Goal: Information Seeking & Learning: Learn about a topic

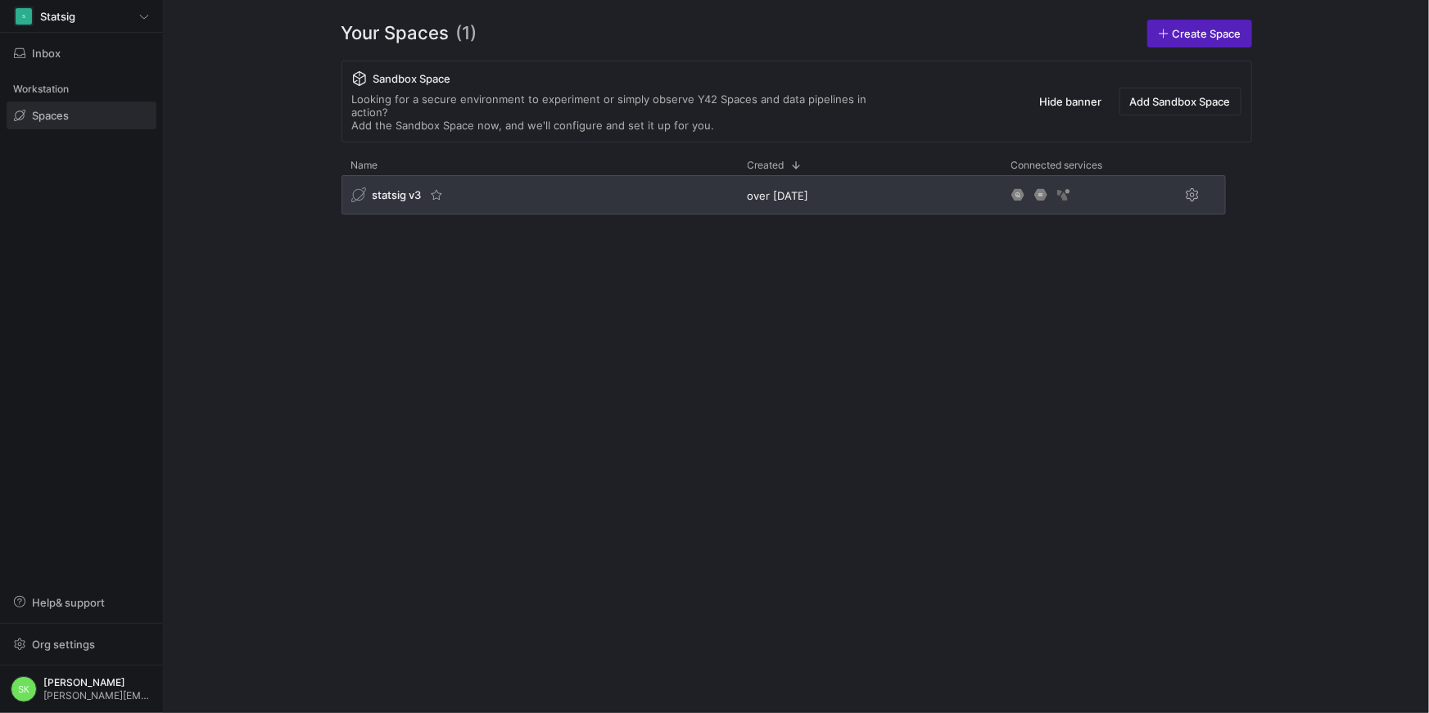
click at [406, 201] on span "statsig v3" at bounding box center [397, 194] width 49 height 13
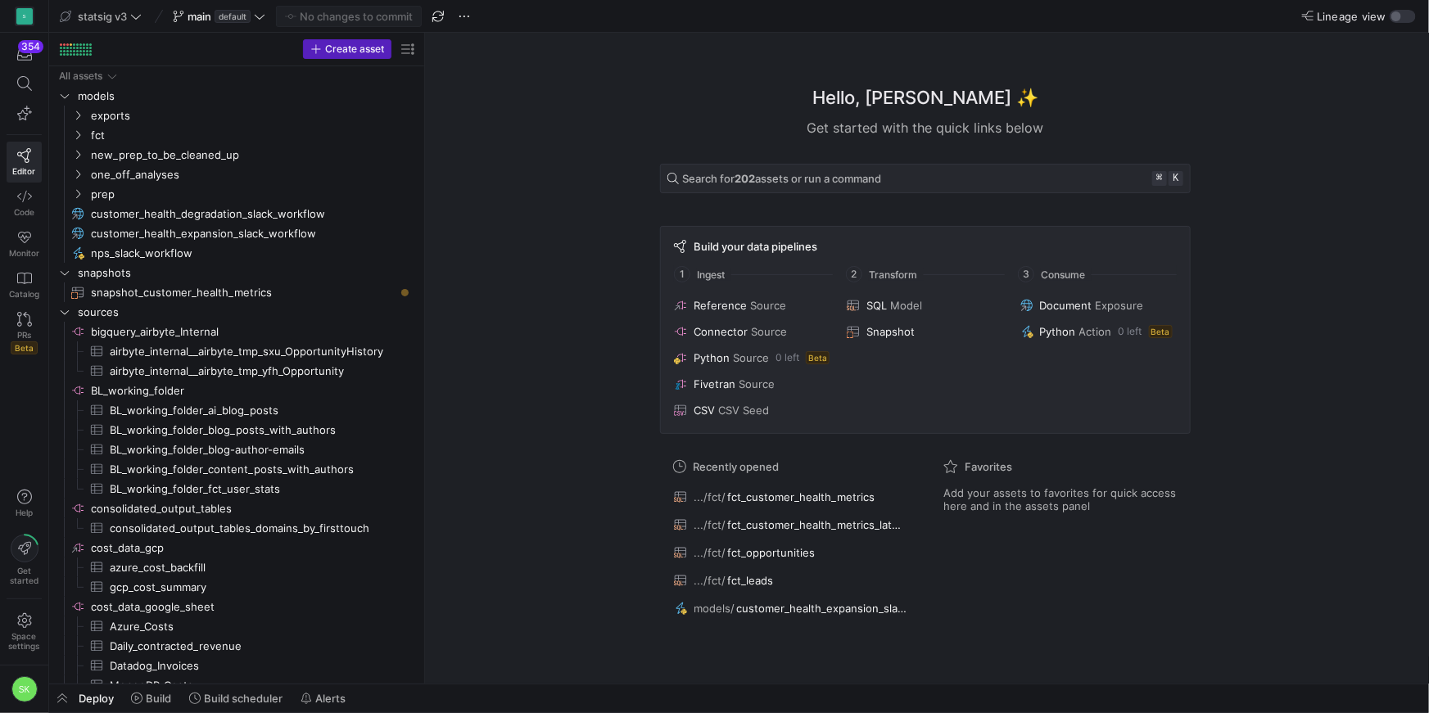
drag, startPoint x: 277, startPoint y: 201, endPoint x: 458, endPoint y: 240, distance: 185.0
click at [80, 140] on icon "Press SPACE to select this row." at bounding box center [77, 135] width 11 height 10
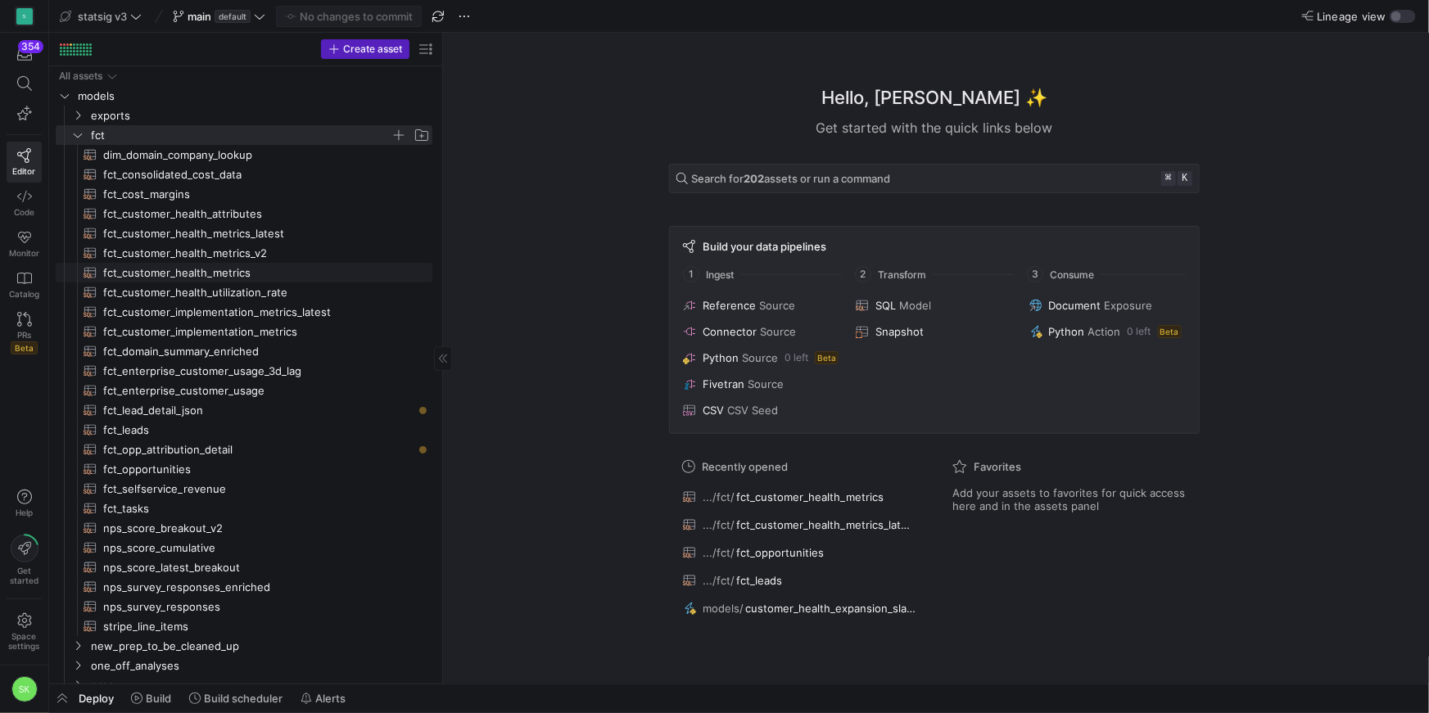
click at [205, 282] on span "fct_customer_health_metrics​​​​​​​​​​" at bounding box center [258, 273] width 310 height 19
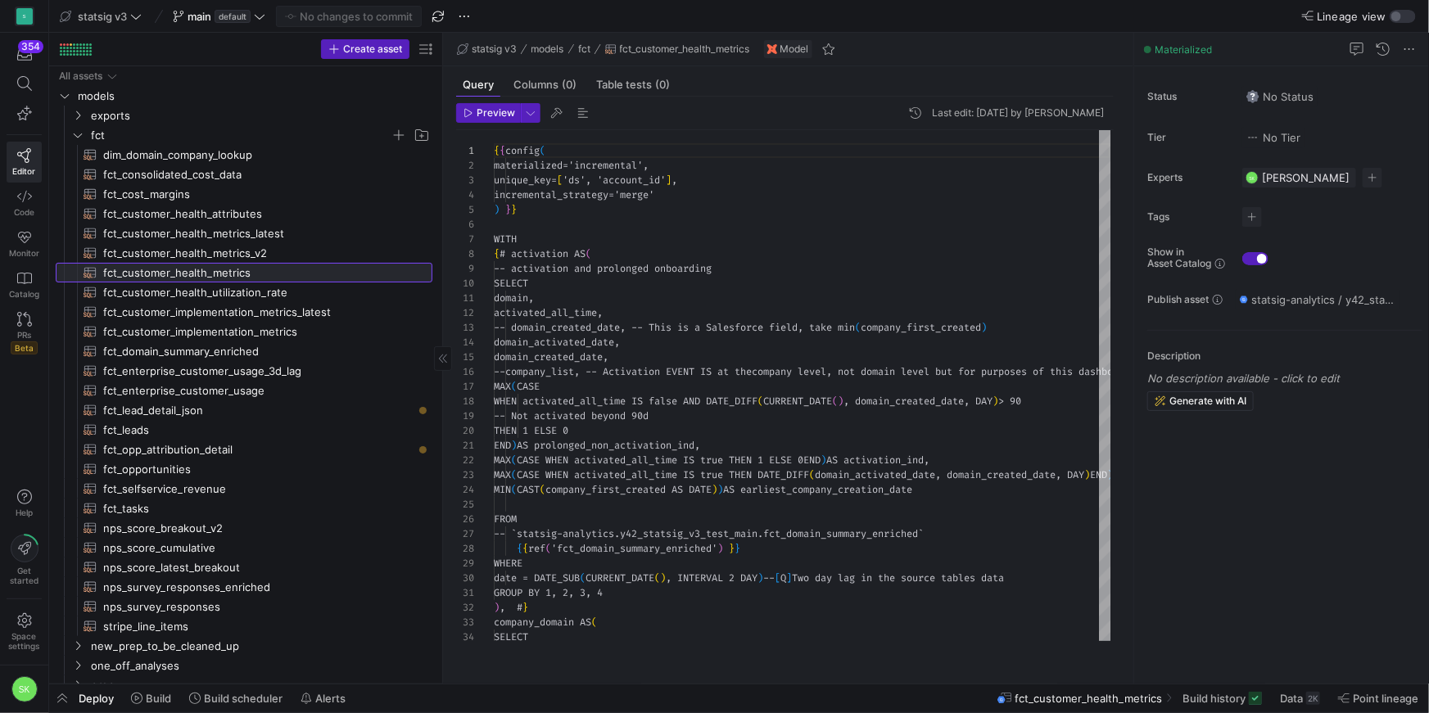
scroll to position [147, 0]
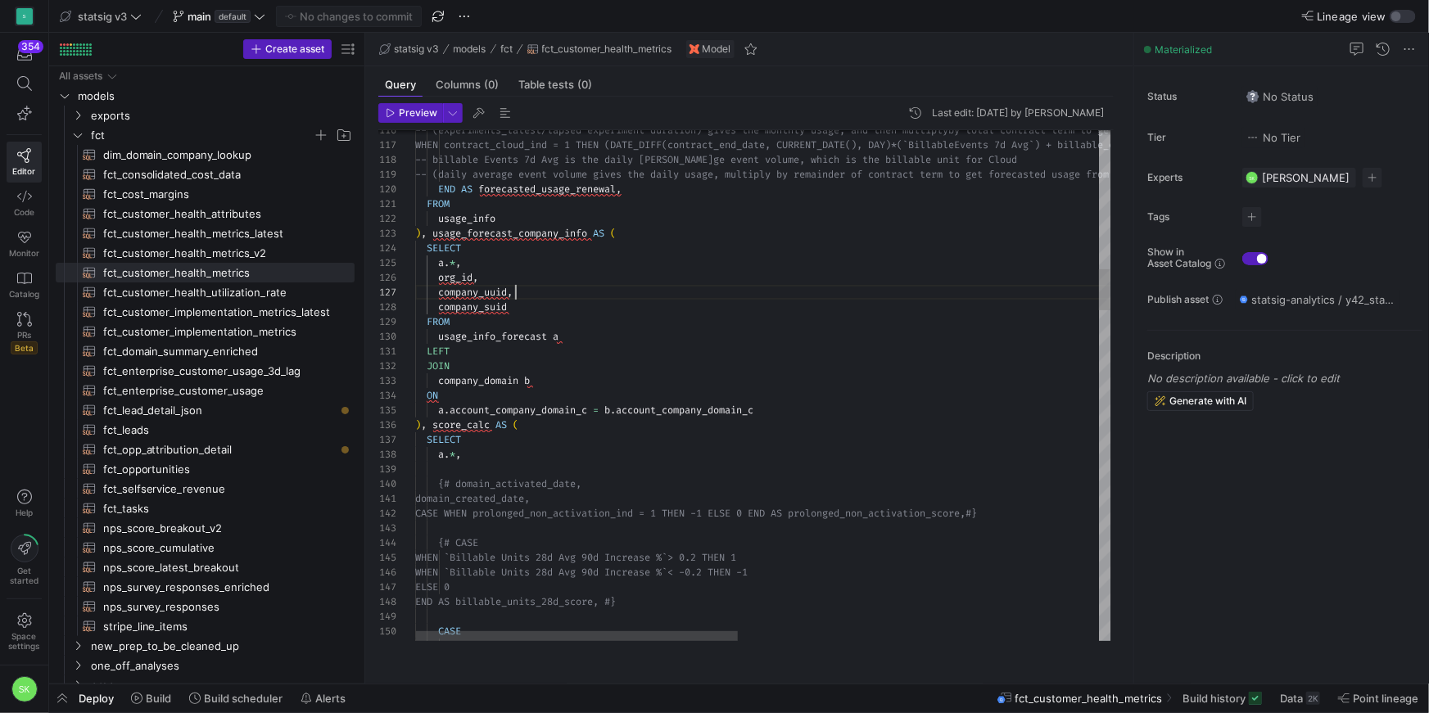
type textarea "domain_created_date, CASE WHEN prolonged_non_activation_ind = 1 THEN -1 ELSE 0 …"
type textarea "90d"
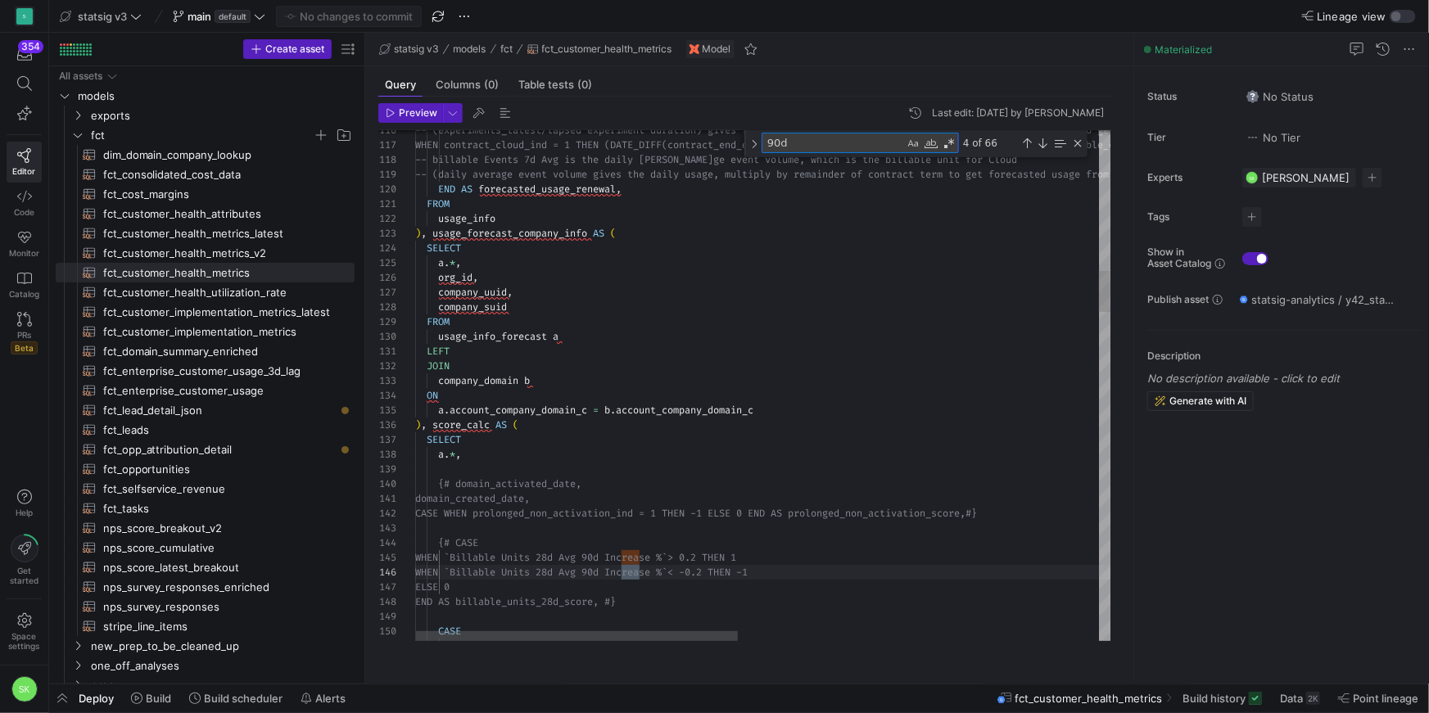
type textarea "WHEN `Weekly Active Accounts` <= 5 THEN 0 WHEN `Weekly Active Accounts` <= 10 T…"
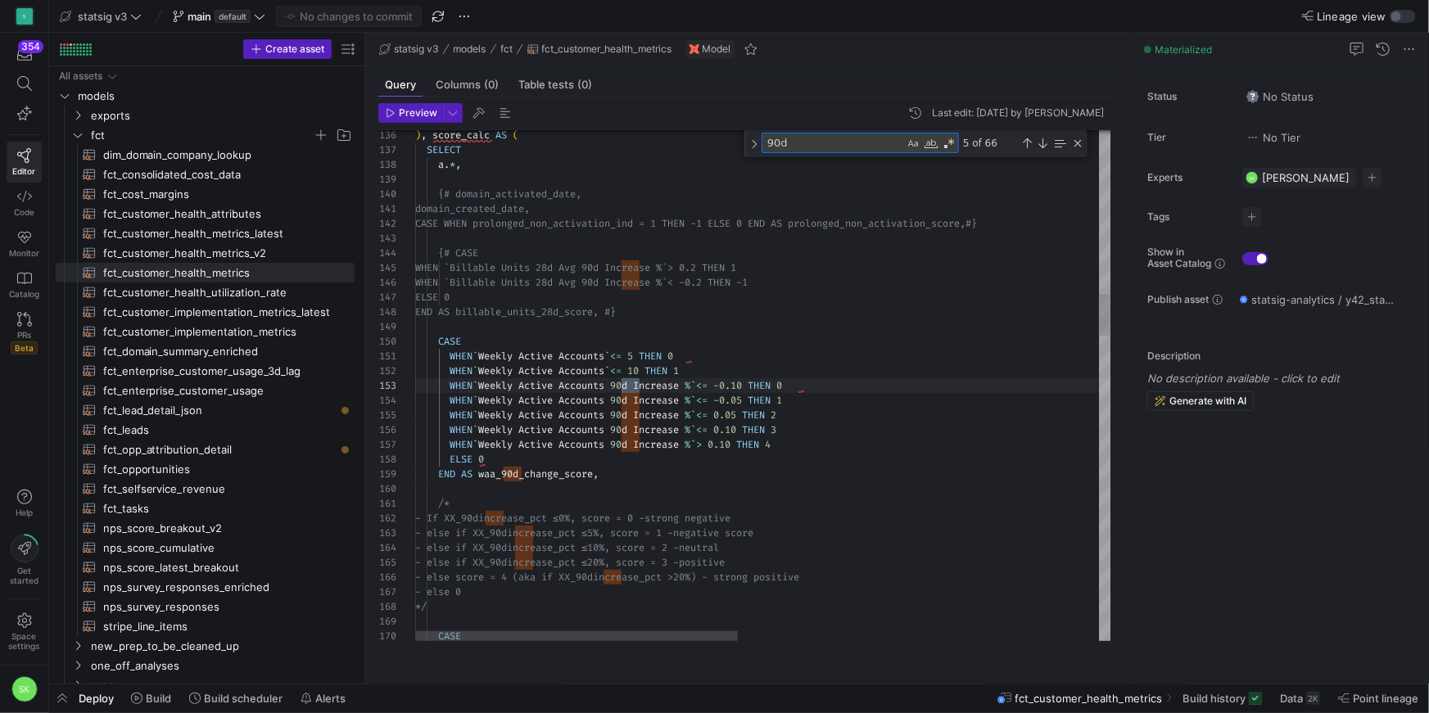
type textarea "90d"
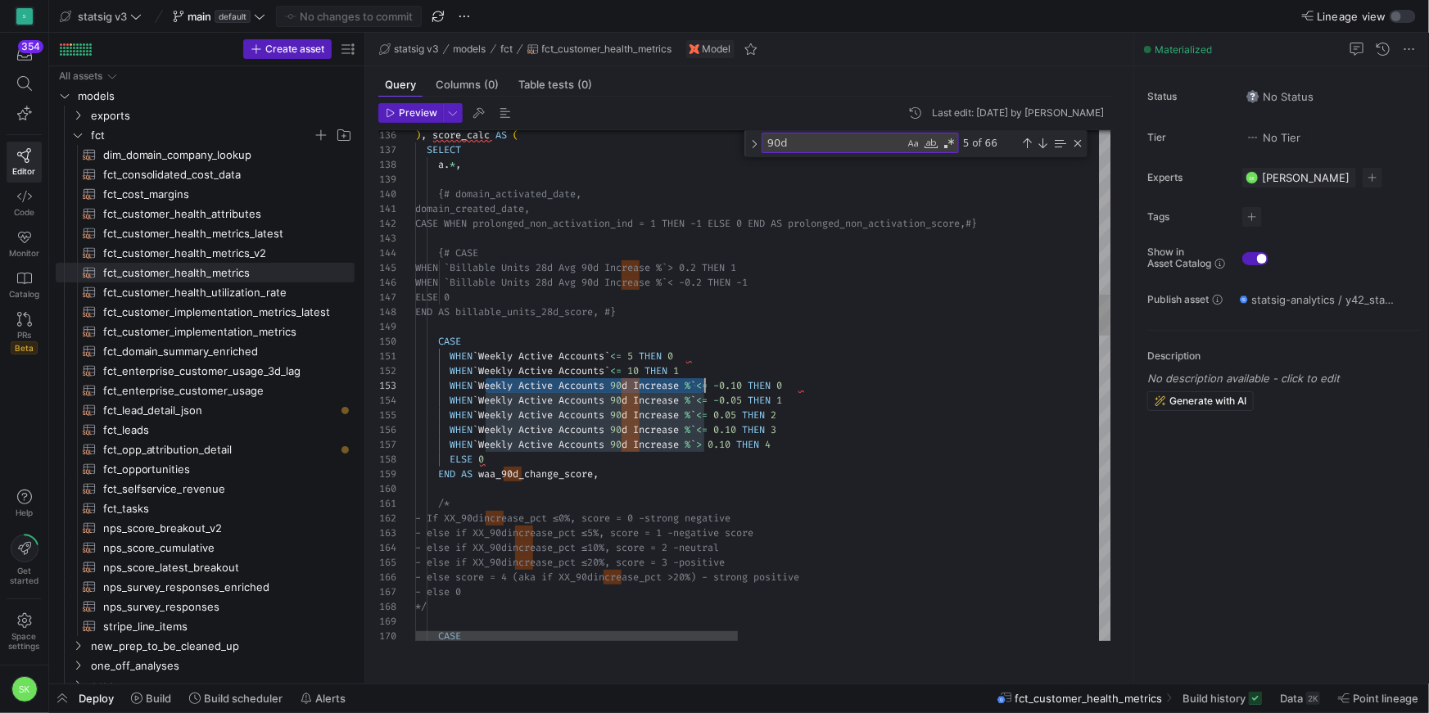
scroll to position [29, 288]
drag, startPoint x: 488, startPoint y: 406, endPoint x: 706, endPoint y: 400, distance: 217.9
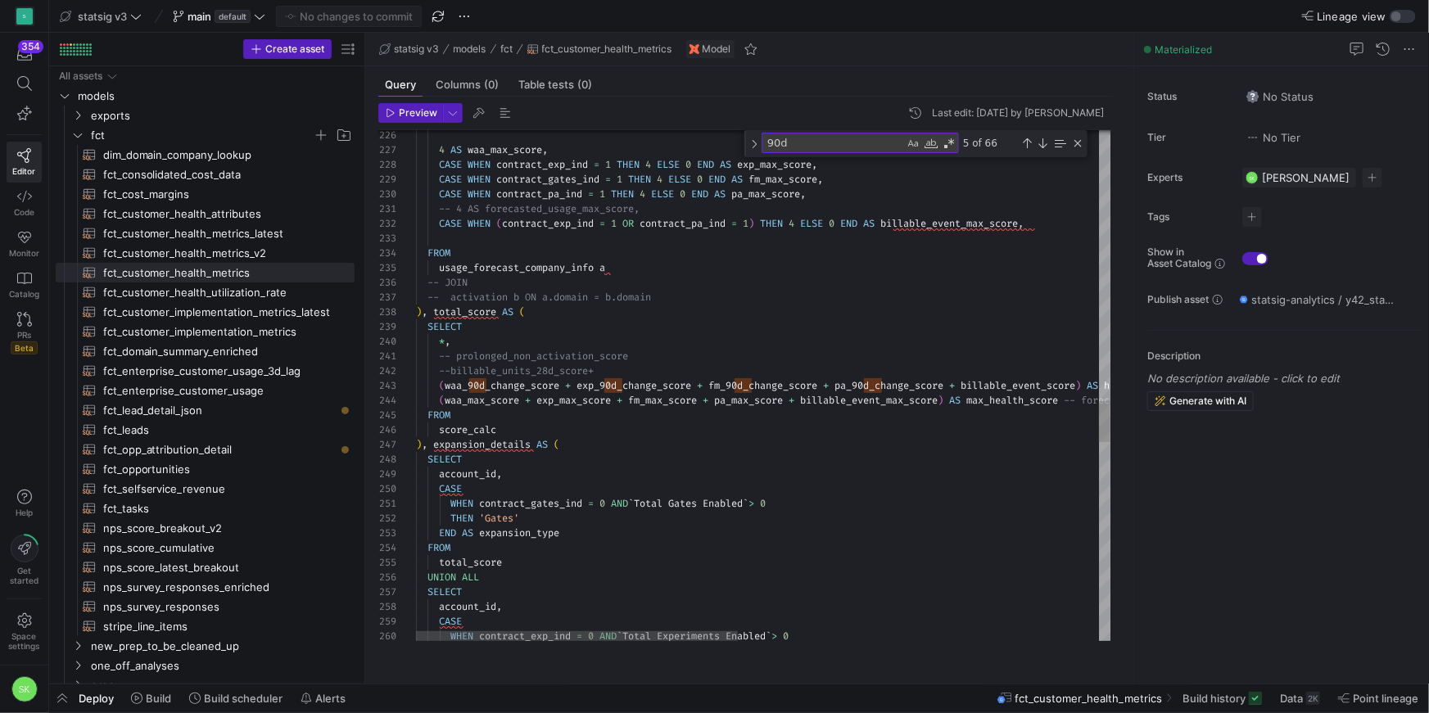
drag, startPoint x: 788, startPoint y: 159, endPoint x: 764, endPoint y: 157, distance: 23.8
click at [764, 153] on div "90d 90d" at bounding box center [859, 143] width 197 height 20
type textarea "-- prolonged_non_activation_score --billable_units_28d_score+ (waa_90d_change_s…"
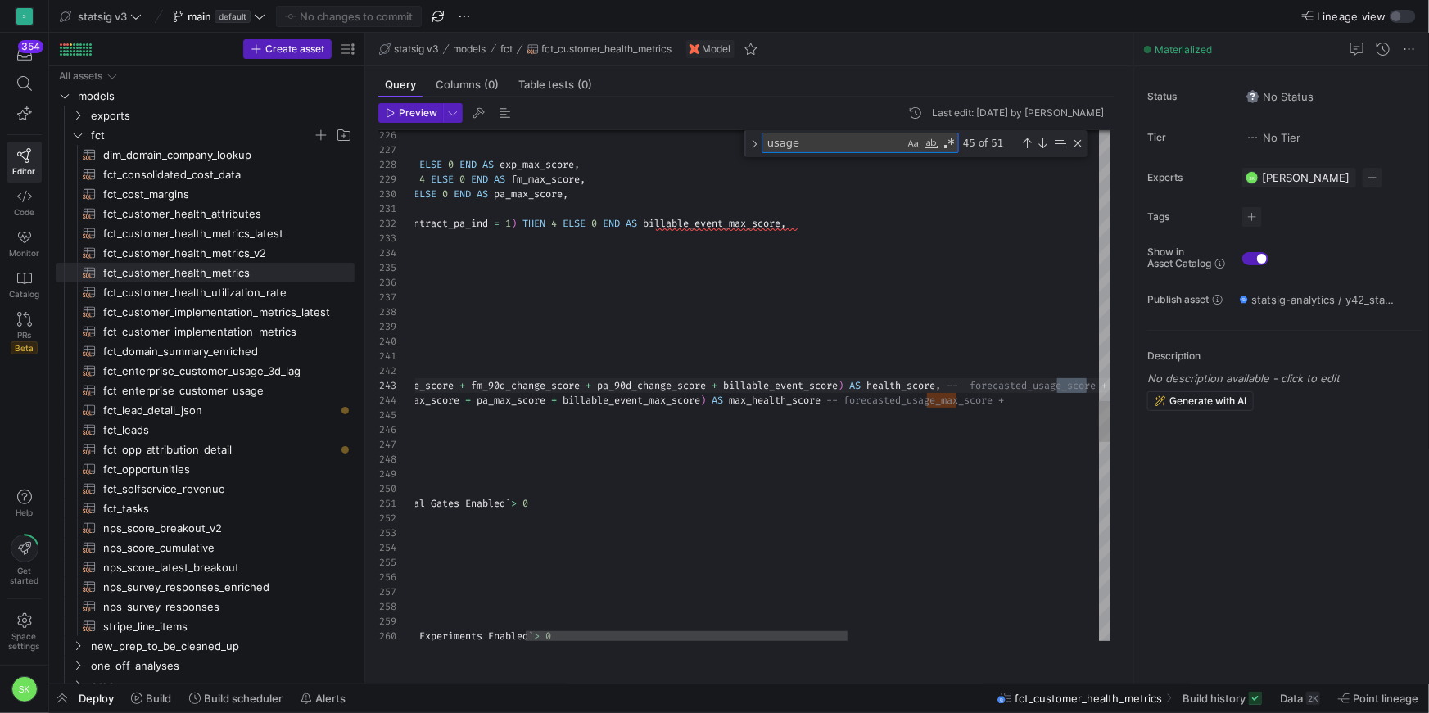
type textarea "usage_"
type textarea "FROM usage_info ), usage_forecast_company_info AS ( SELECT a.*, org_id, company…"
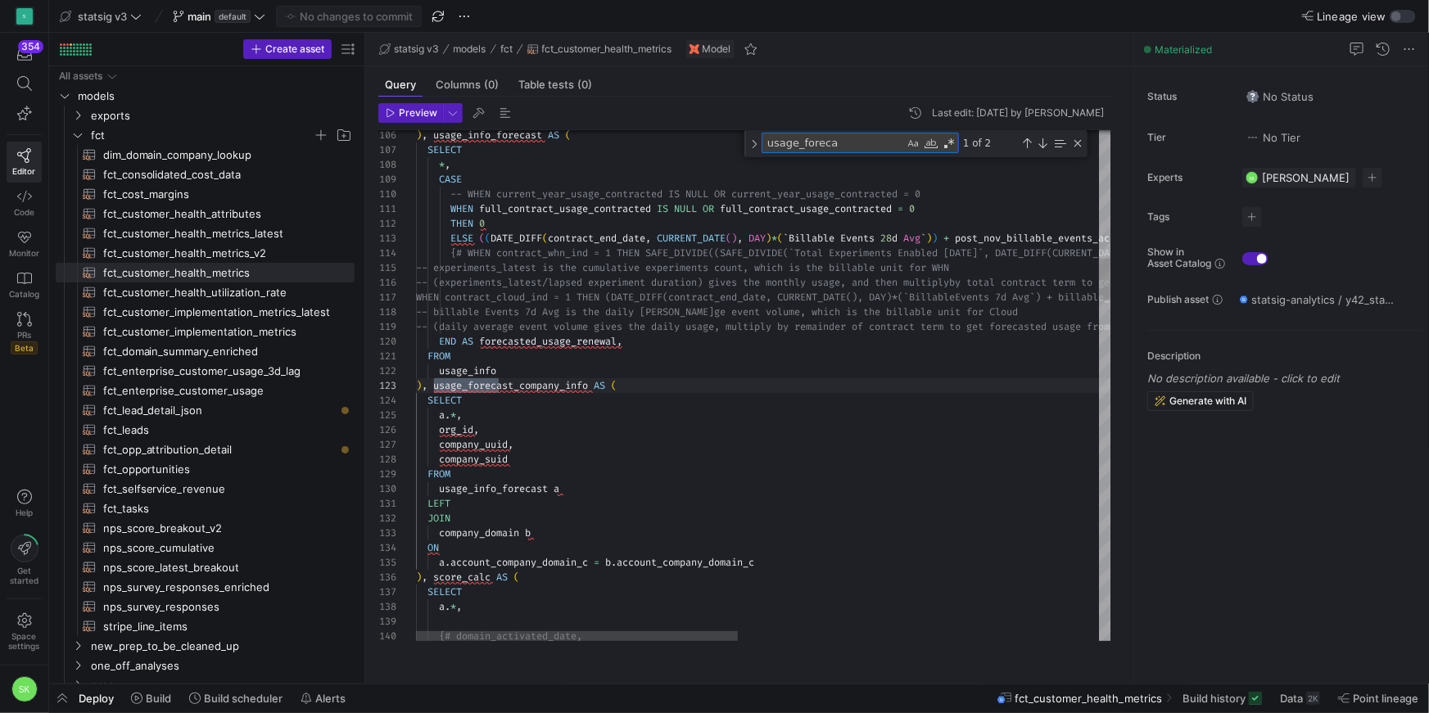
type textarea "usage_forecas"
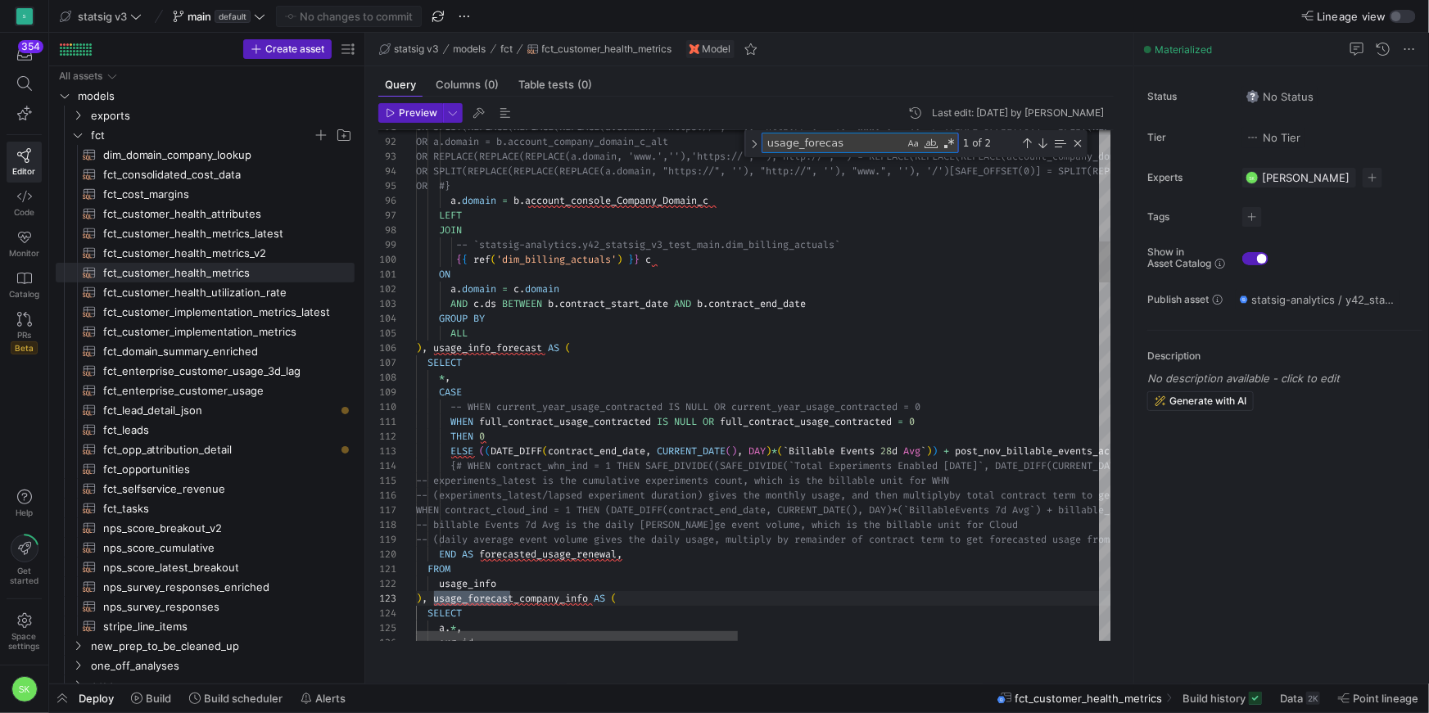
drag, startPoint x: 868, startPoint y: 162, endPoint x: 802, endPoint y: 160, distance: 66.3
click at [802, 152] on textarea "usage_forecas" at bounding box center [833, 142] width 142 height 19
type textarea "-- prolonged_non_activation_score --billable_units_28d_score+ (waa_90d_change_s…"
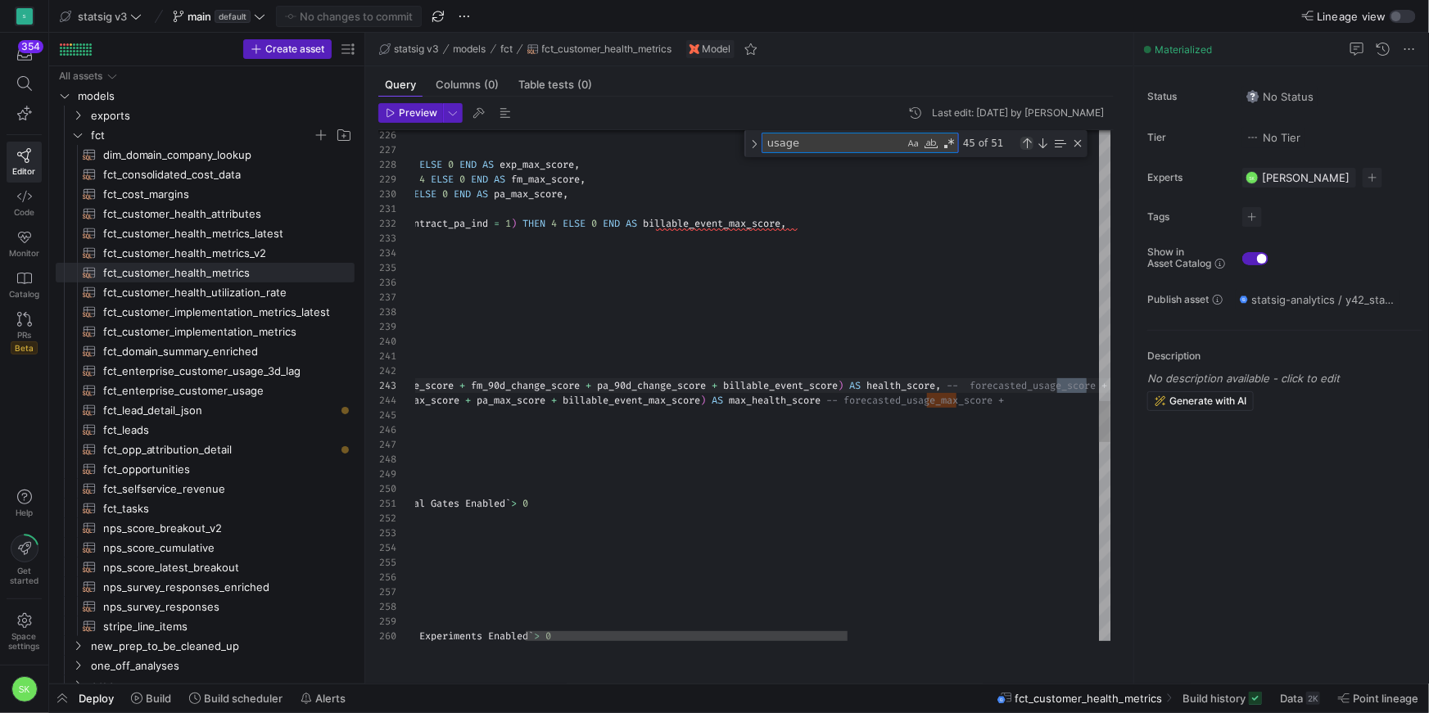
type textarea "usage"
click at [1028, 150] on div "Previous Match (⇧Enter)" at bounding box center [1026, 143] width 13 height 13
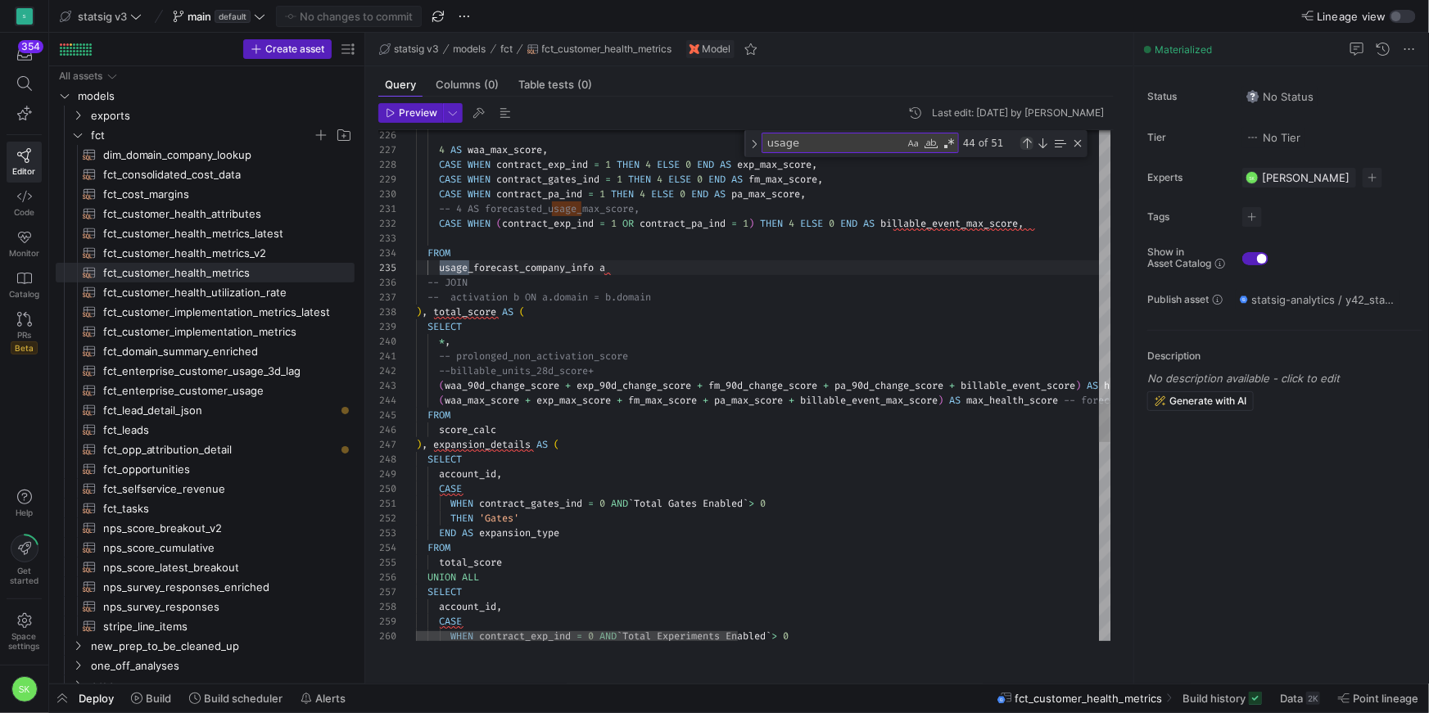
click at [1028, 150] on div "Previous Match (⇧Enter)" at bounding box center [1026, 143] width 13 height 13
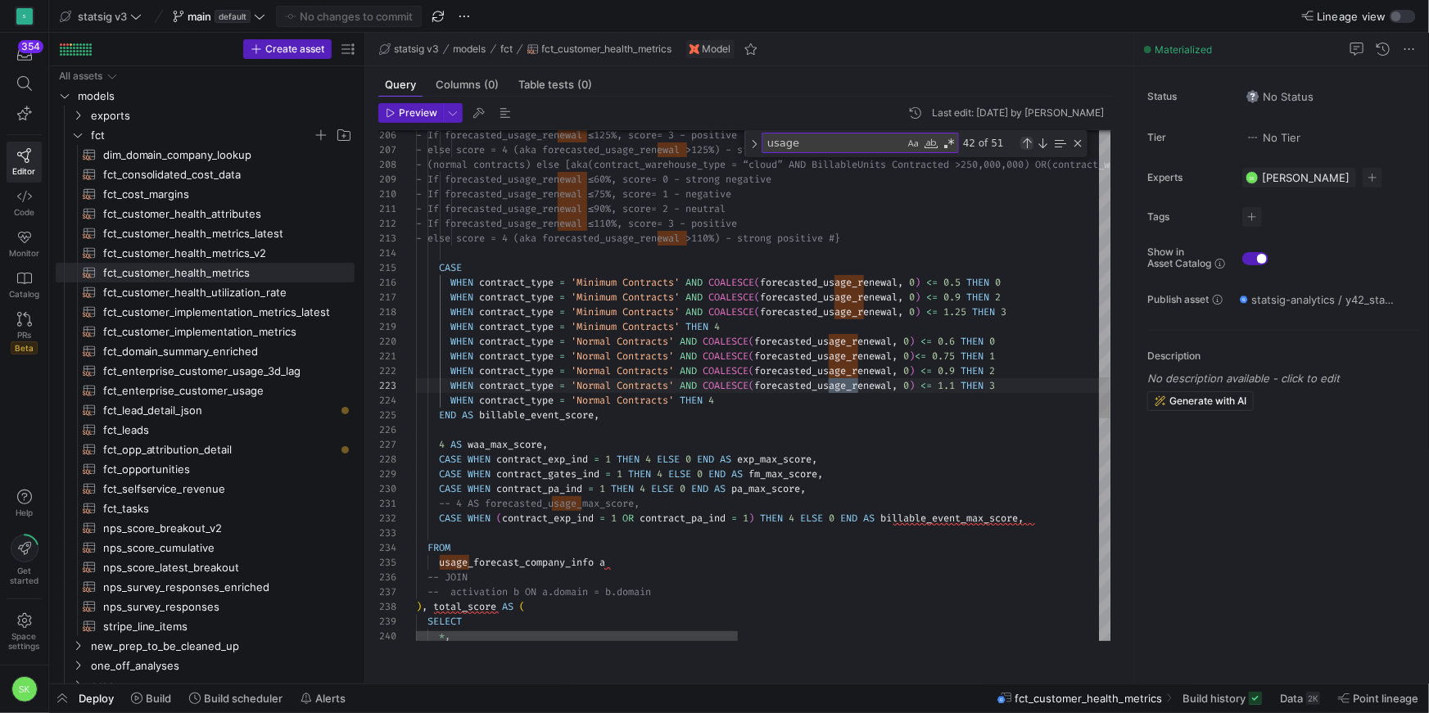
click at [1028, 150] on div "Previous Match (⇧Enter)" at bounding box center [1026, 143] width 13 height 13
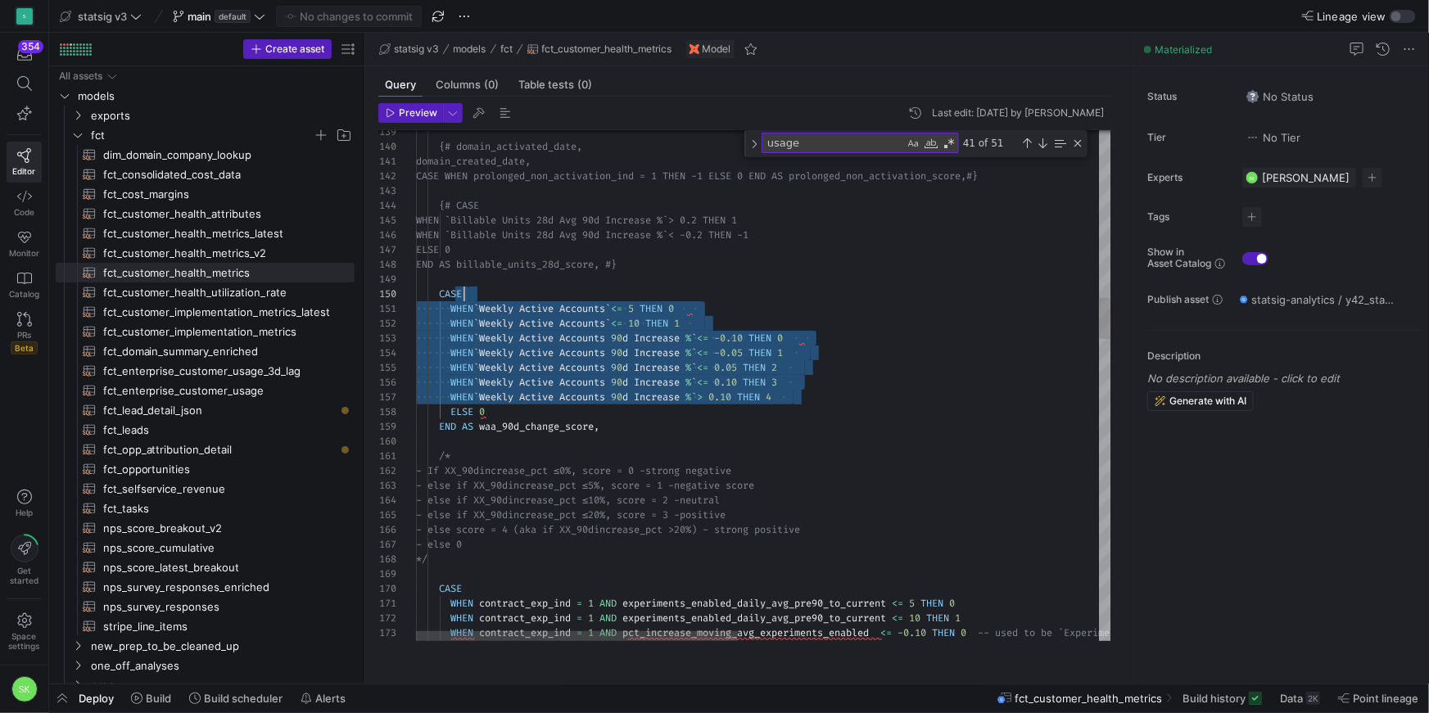
scroll to position [117, 0]
drag, startPoint x: 817, startPoint y: 418, endPoint x: 811, endPoint y: 301, distance: 117.3
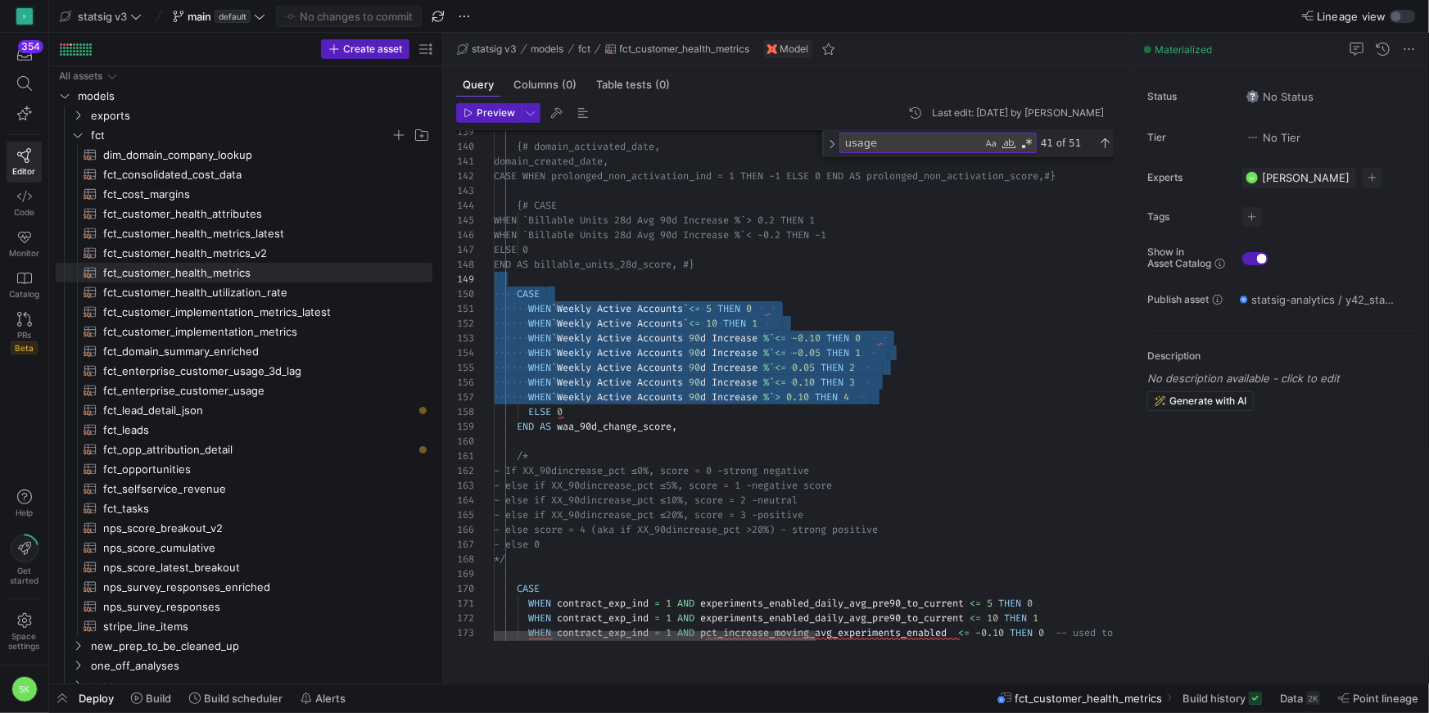
drag, startPoint x: 363, startPoint y: 243, endPoint x: 483, endPoint y: 247, distance: 120.4
click at [483, 247] on as-split "Create asset Drag here to set row groups Drag here to set column labels Group 1…" at bounding box center [739, 358] width 1380 height 651
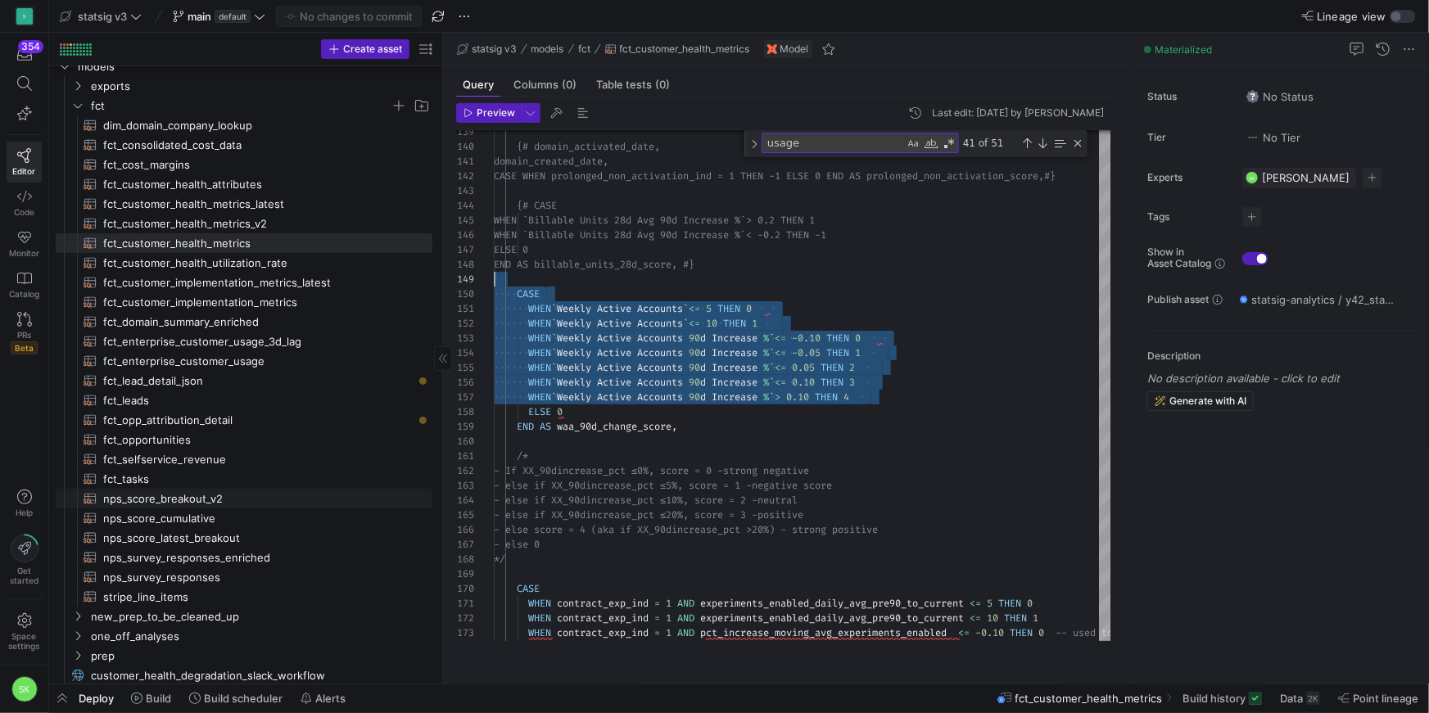
scroll to position [0, 0]
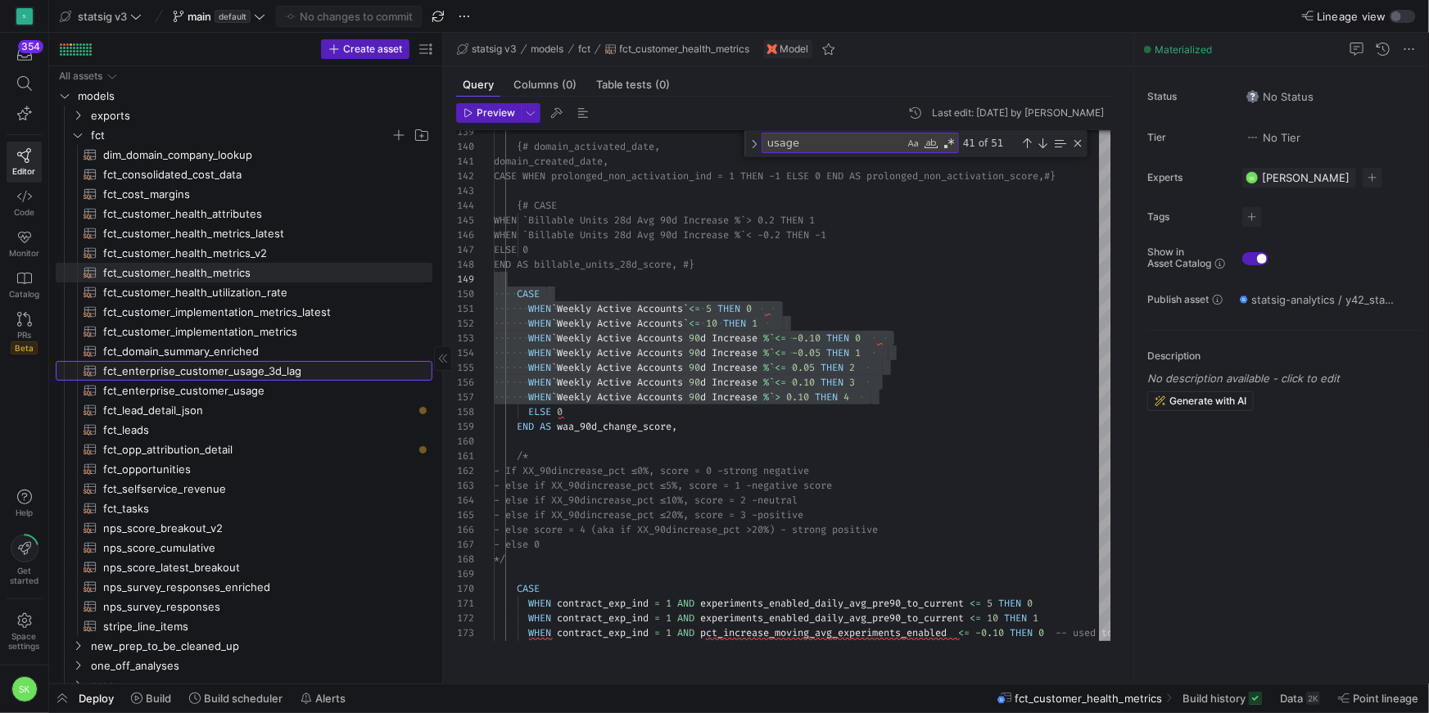
click at [228, 378] on span "fct_enterprise_customer_usage_3d_lag​​​​​​​​​​" at bounding box center [258, 371] width 310 height 19
type textarea "WITH dsea AS ( SELECT domain, domain_actived_date AS domain_activation_date, IF…"
click at [228, 378] on span "fct_enterprise_customer_usage_3d_lag​​​​​​​​​​" at bounding box center [258, 371] width 310 height 19
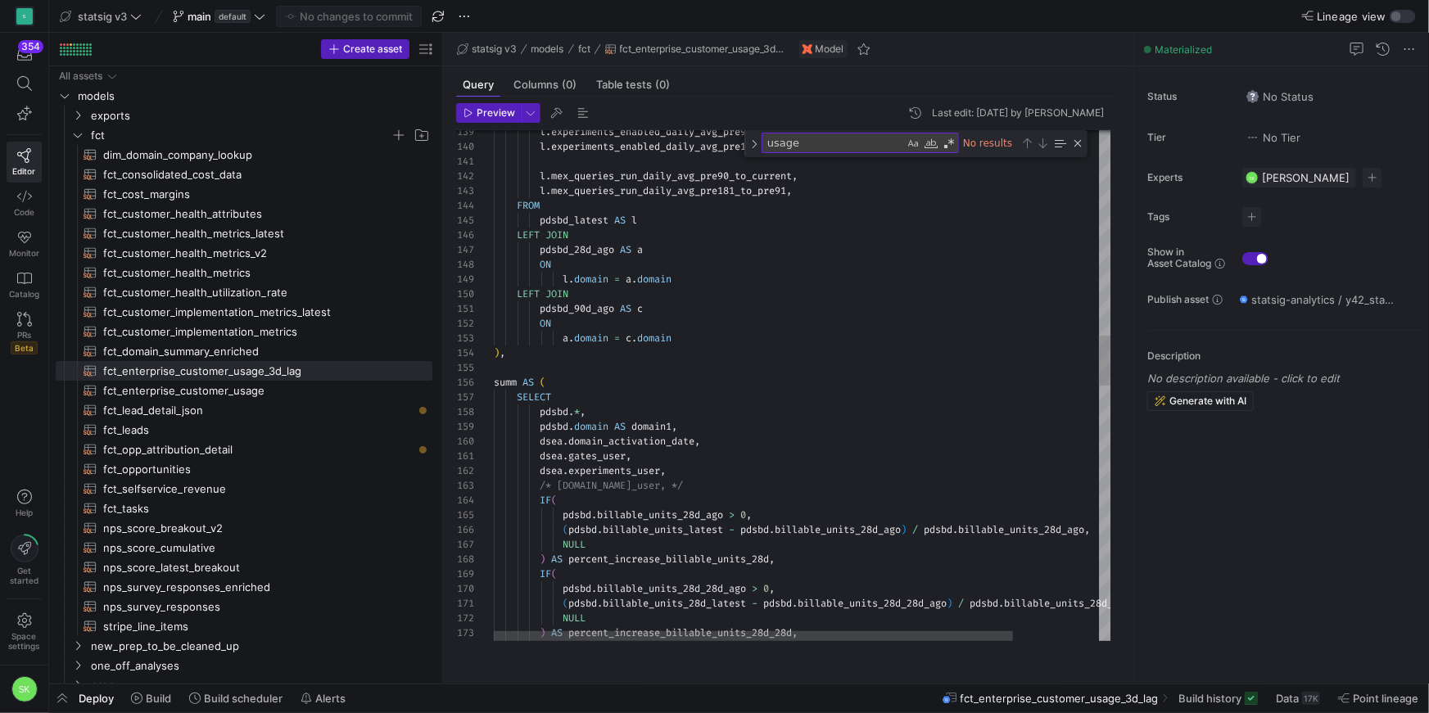
click at [847, 152] on textarea "usage" at bounding box center [833, 142] width 142 height 19
type textarea ";"
type textarea "gates_enabled_daily_avg_pre90_to_current, gates_enabled_daily_avg_pre181_to_pre…"
type textarea "90"
type textarea "date = DATE_SUB(( SELECT MAX(date) FROM {{ ref('fct_domain_summary_enriched') }…"
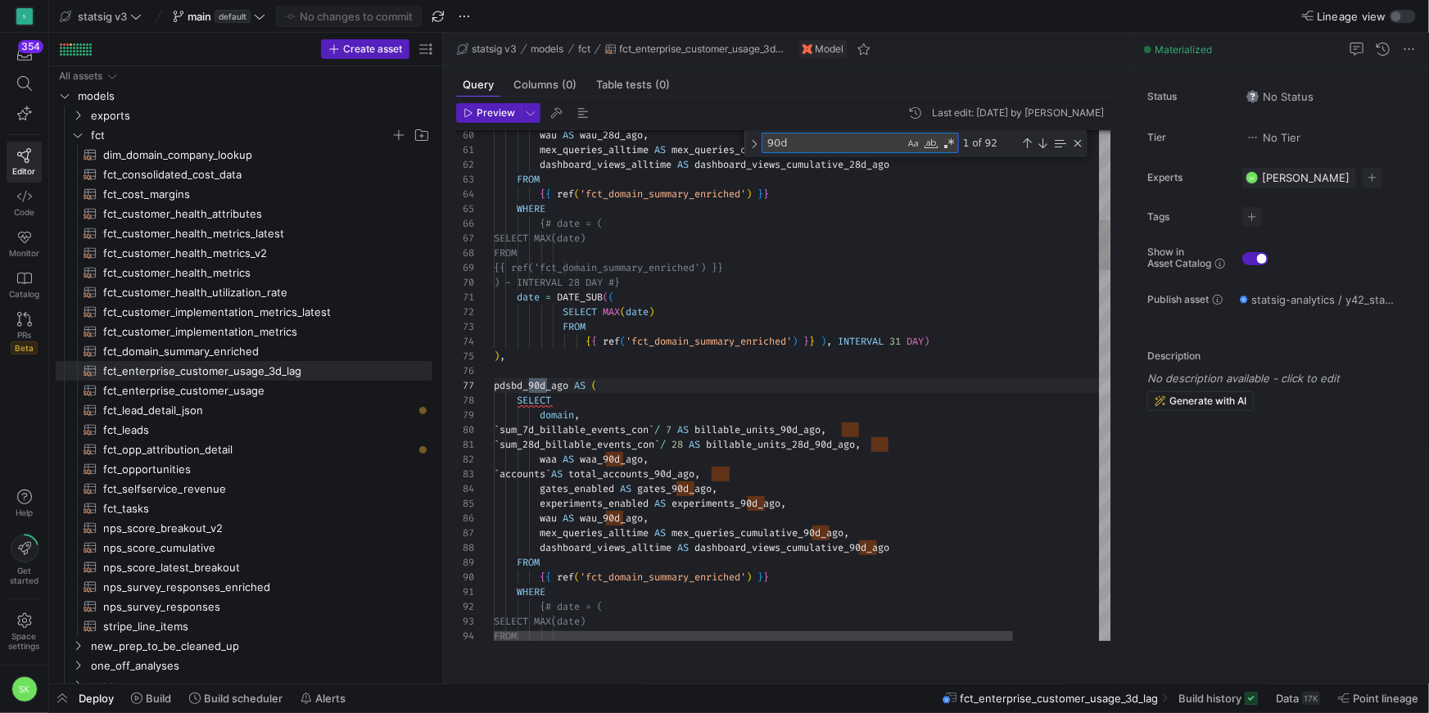
scroll to position [147, 53]
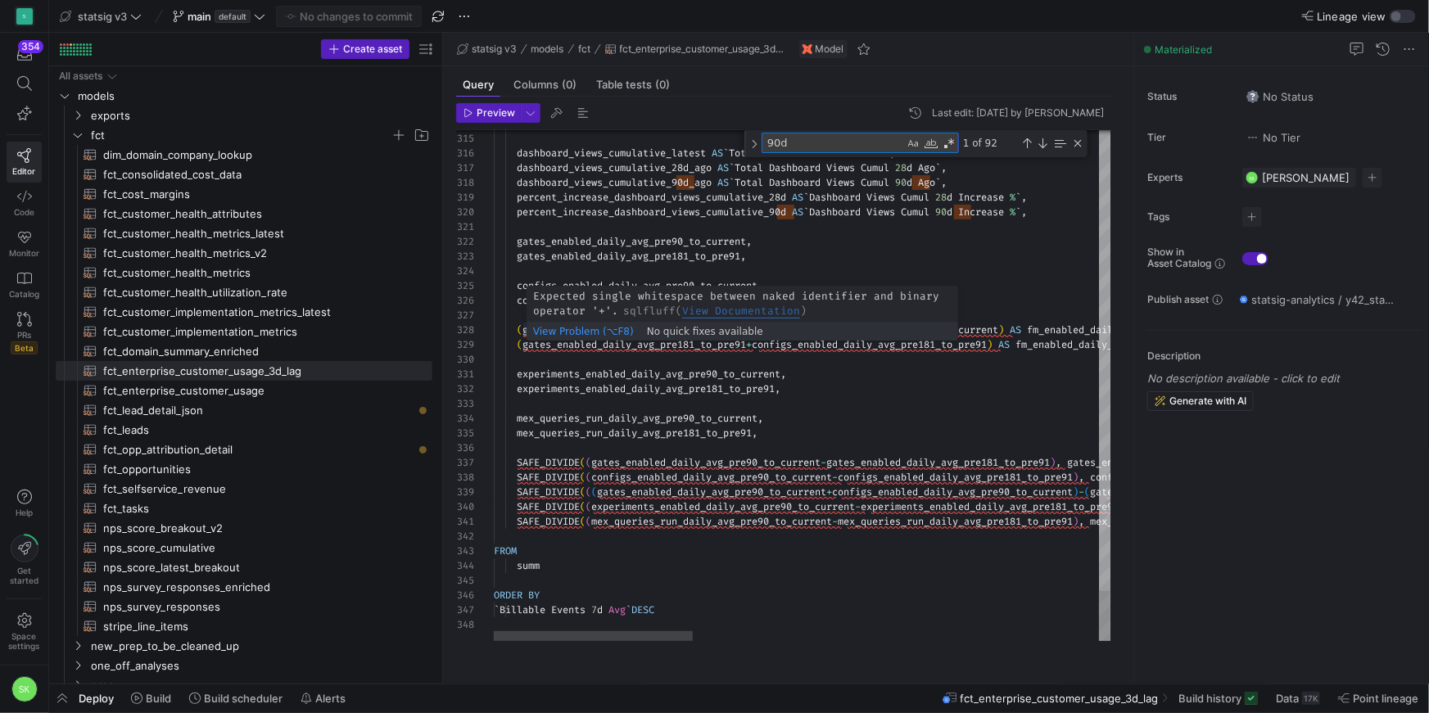
type textarea "90d"
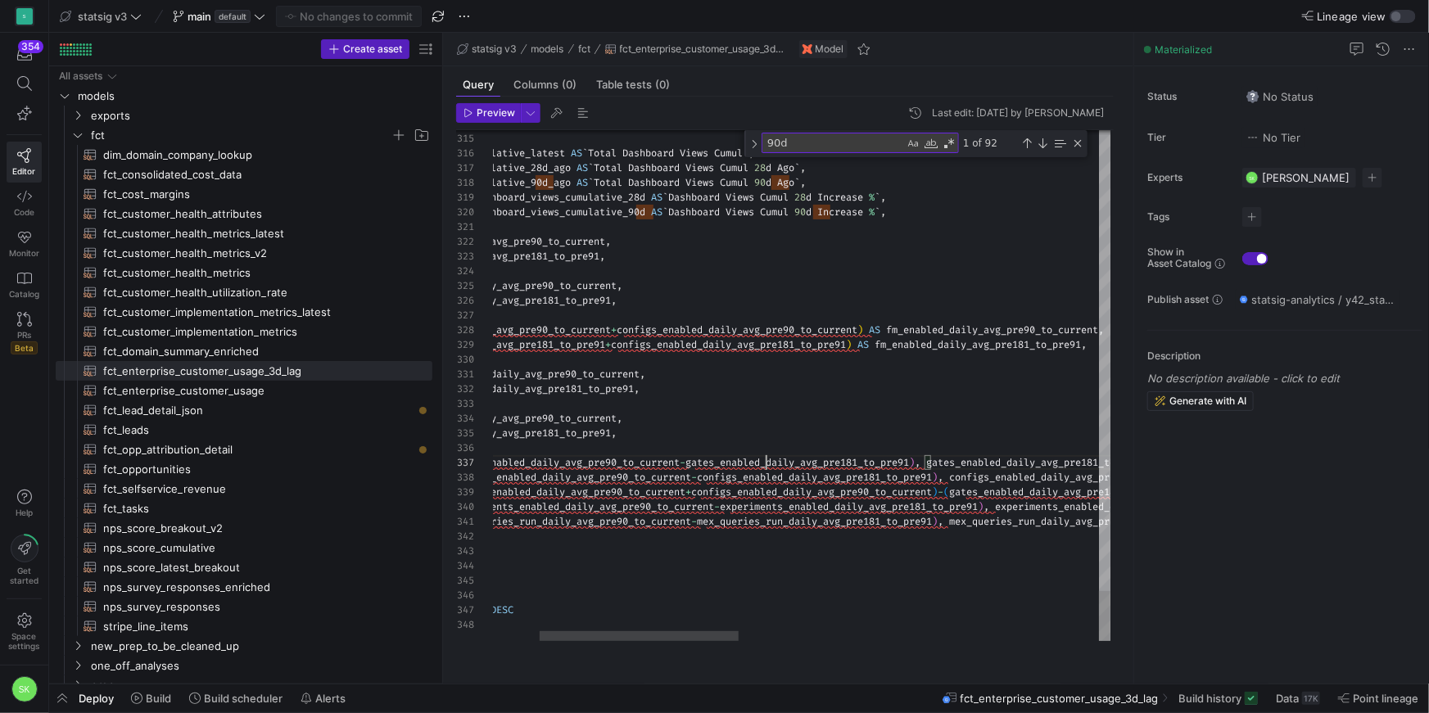
drag, startPoint x: 829, startPoint y: 156, endPoint x: 777, endPoint y: 156, distance: 52.4
click at [777, 152] on textarea "90d" at bounding box center [833, 142] width 142 height 19
type textarea "experiments_enabled_daily_avg_pre90_to_current, experiments_enabled_daily_avg_p…"
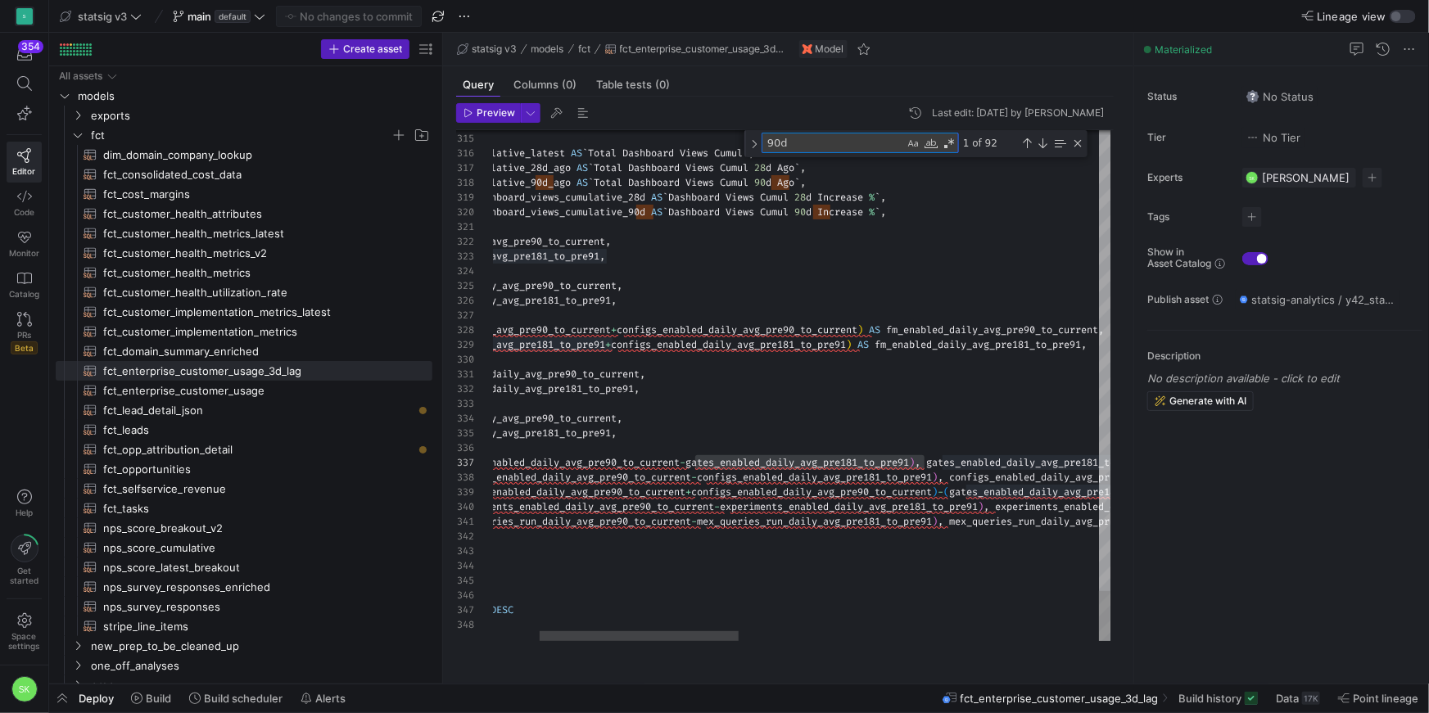
type textarea "9"
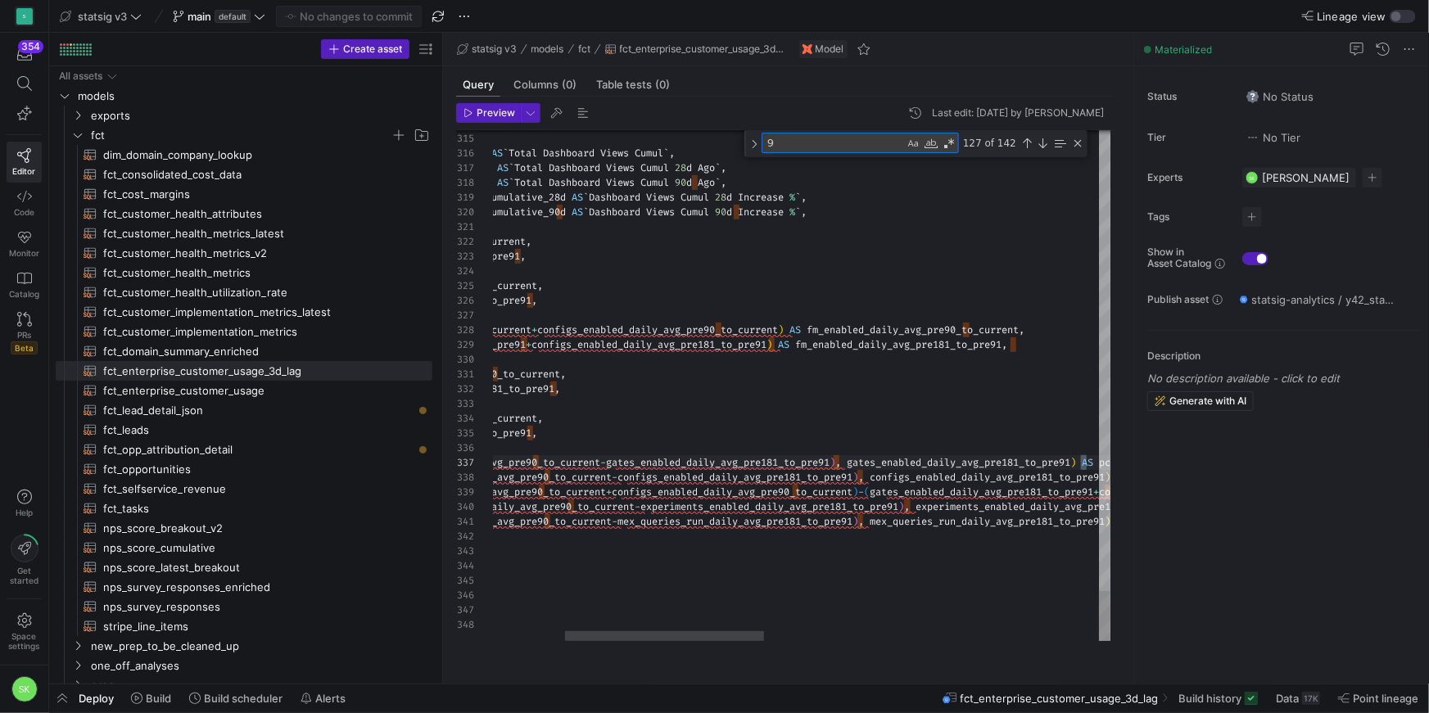
scroll to position [117, 812]
paste textarea "gates_enabled_daily_avg_pre181_to_pre91"
type textarea "experiments_enabled_daily_avg_pre90_to_current, experiments_enabled_daily_avg_p…"
type textarea "gates_enabled_daily_avg_pre181_to_pre91"
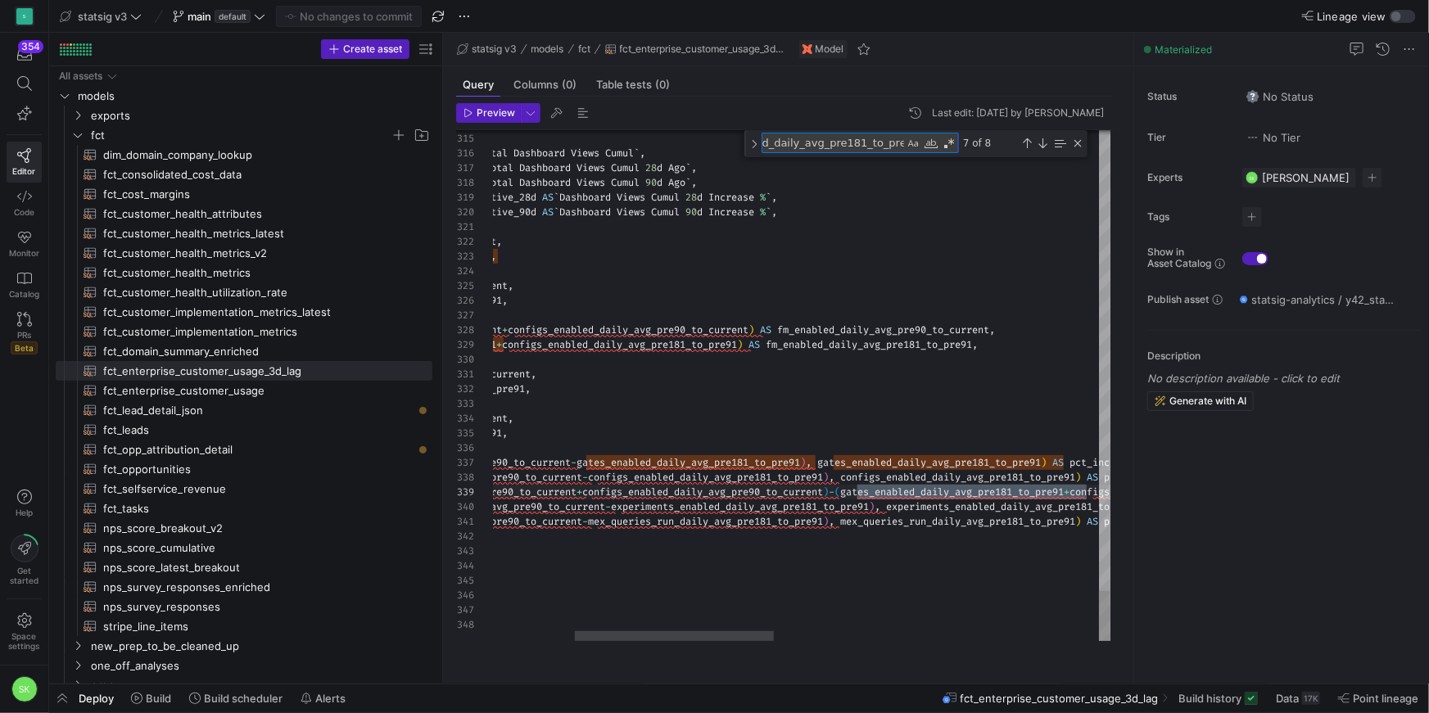
scroll to position [58, 1350]
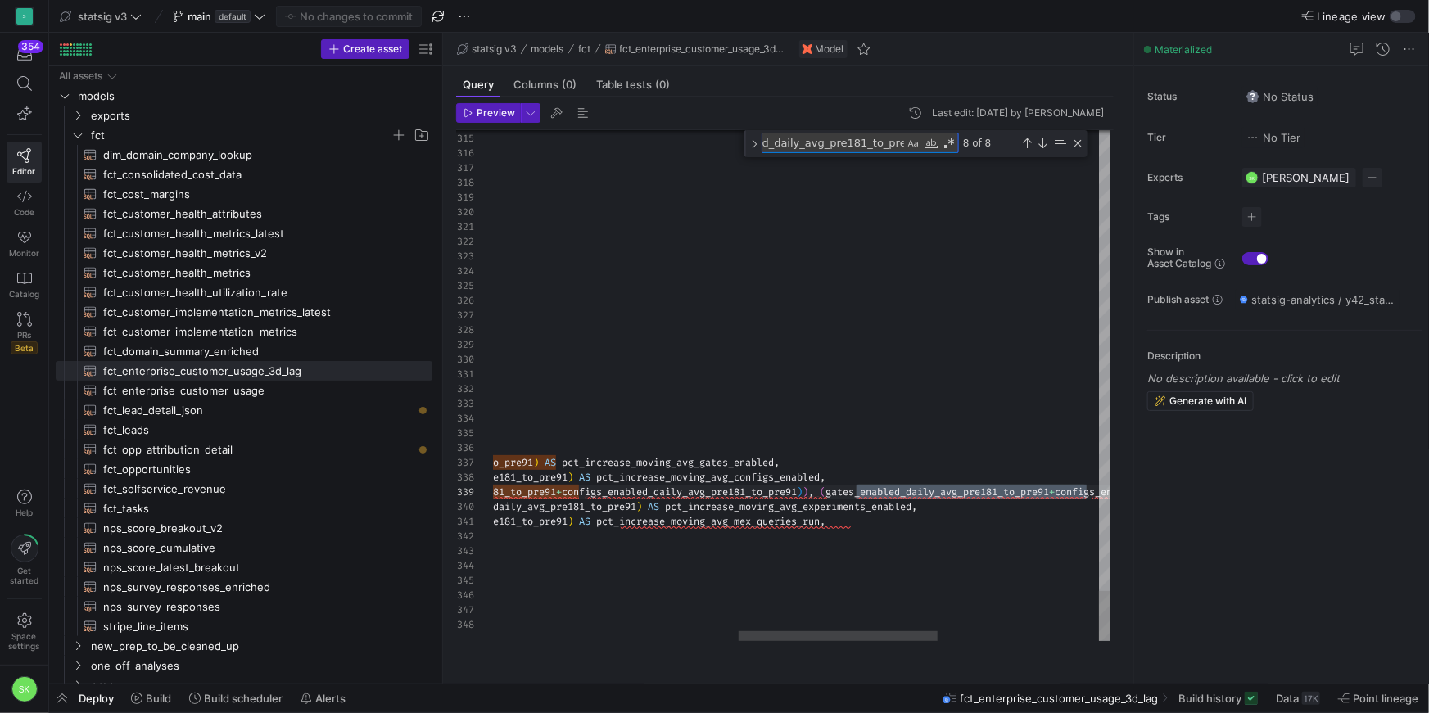
type textarea "gates_enabled_daily_avg_pre90_to_current, gates_enabled_daily_avg_pre181_to_pre…"
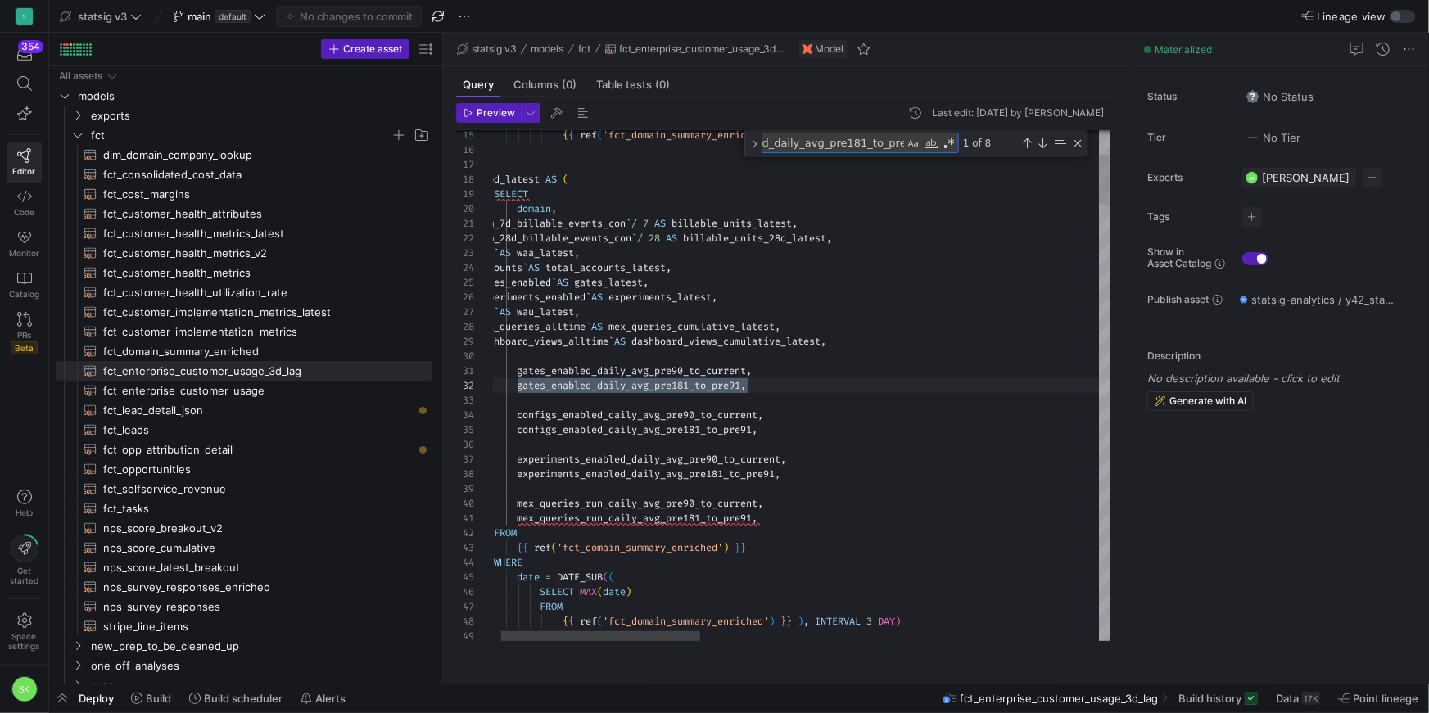
type textarea "gates_enabled_daily_avg_pre181_to_pre91"
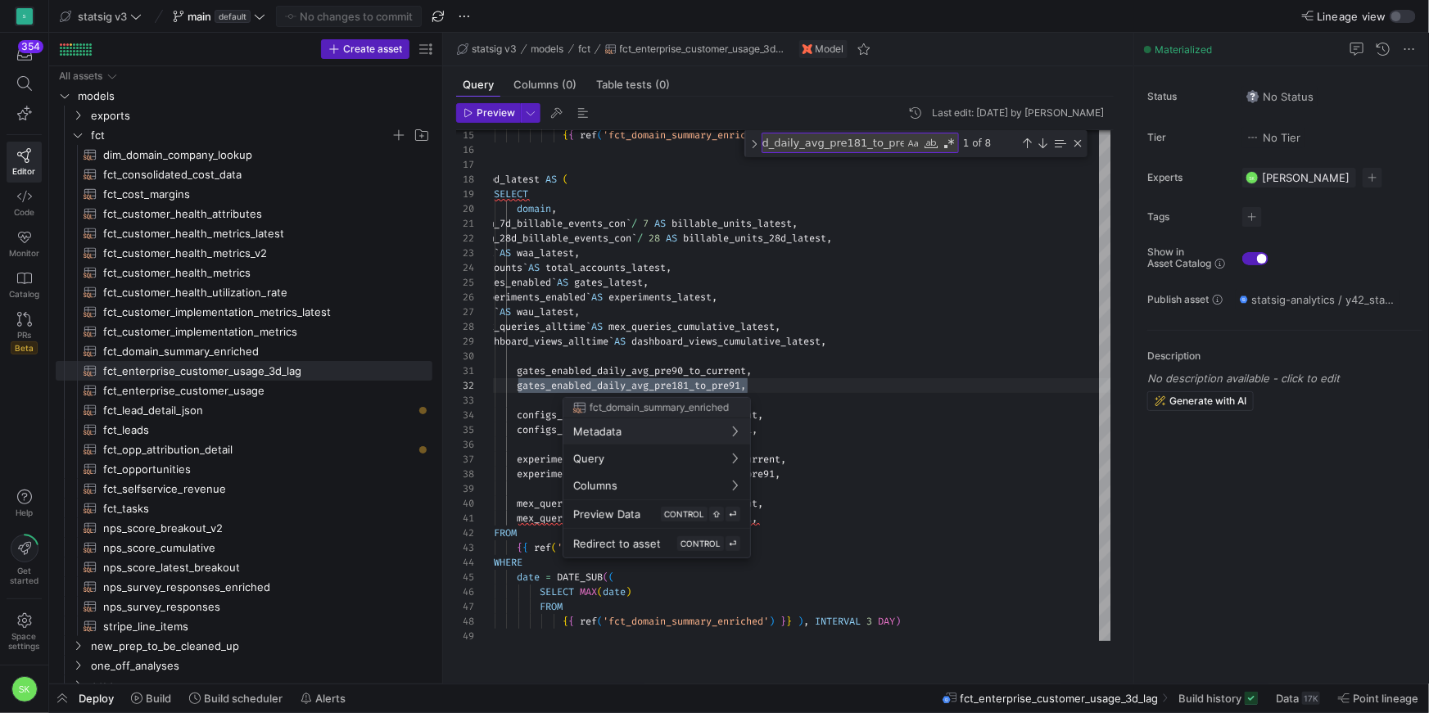
click at [651, 563] on div at bounding box center [714, 356] width 1429 height 713
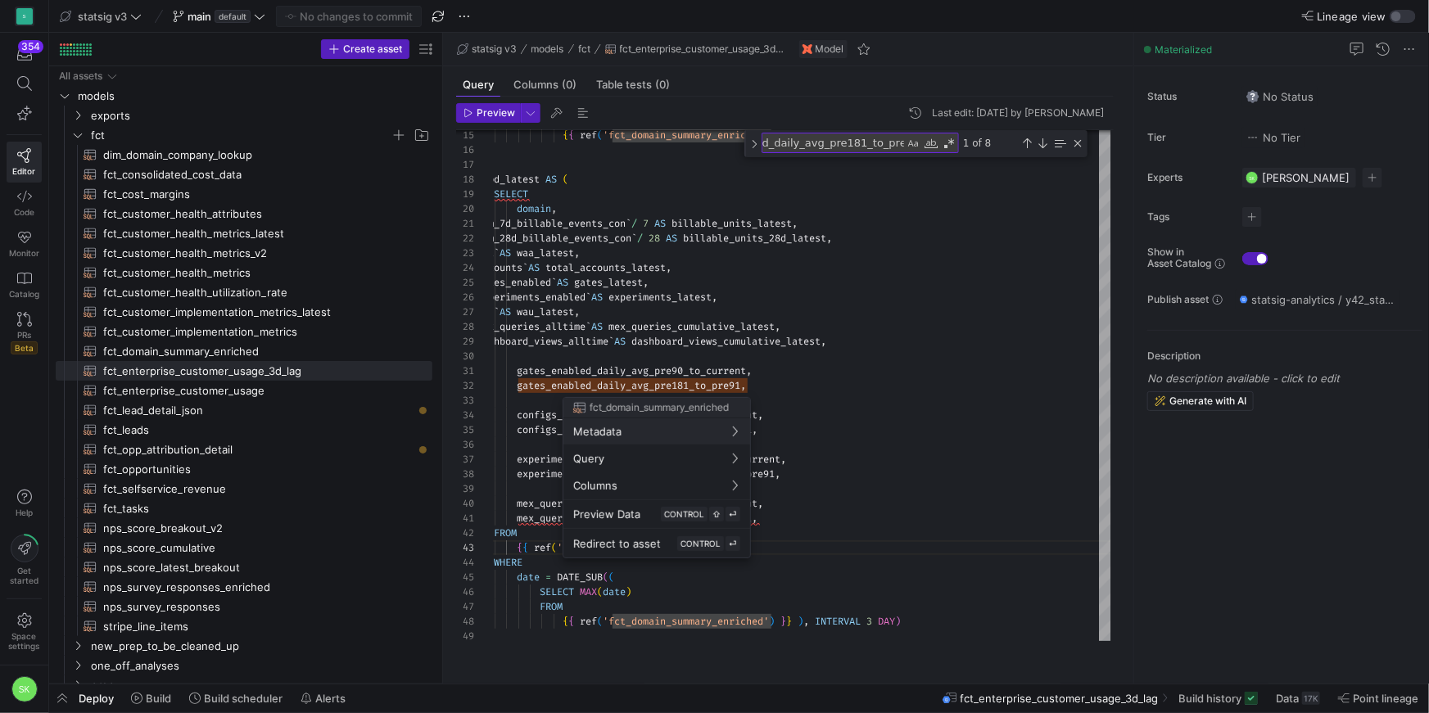
click at [896, 549] on div at bounding box center [714, 356] width 1429 height 713
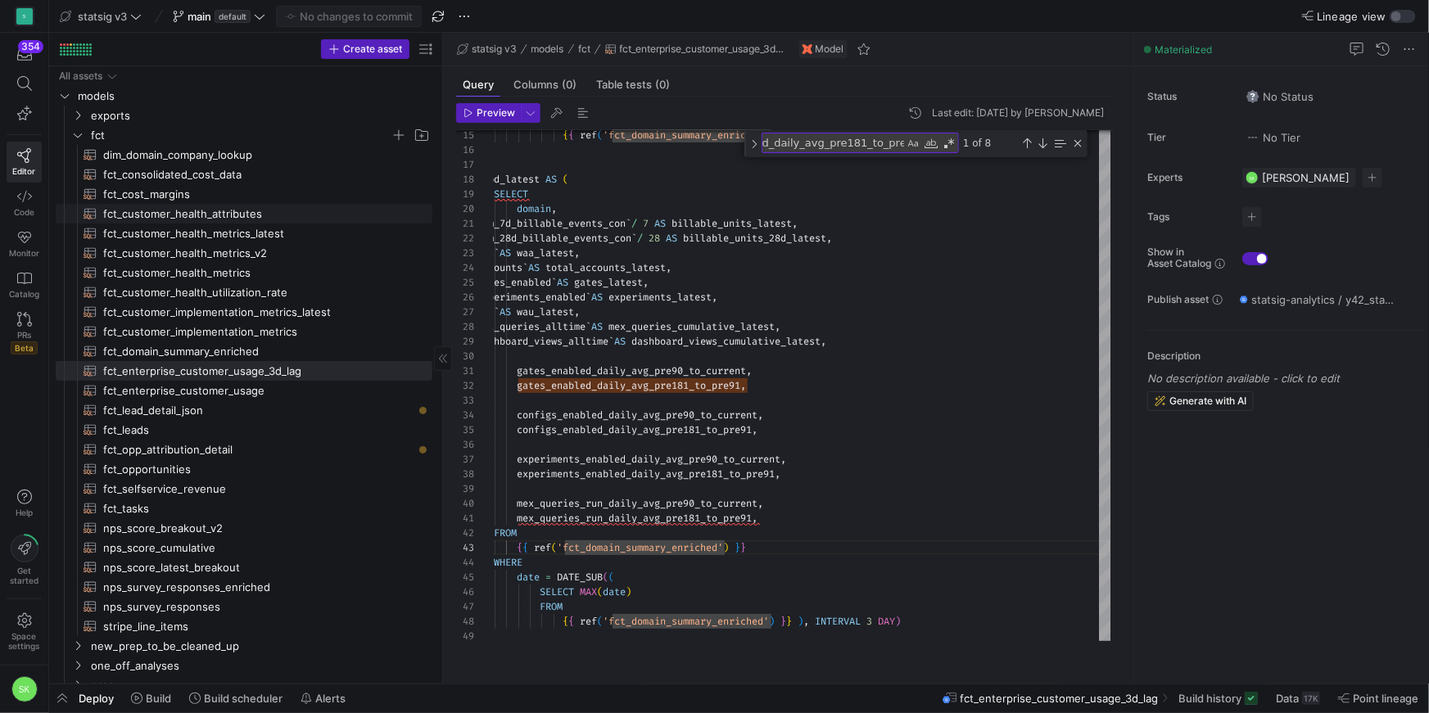
click at [264, 216] on span "fct_customer_health_attributes​​​​​​​​​​" at bounding box center [258, 214] width 310 height 19
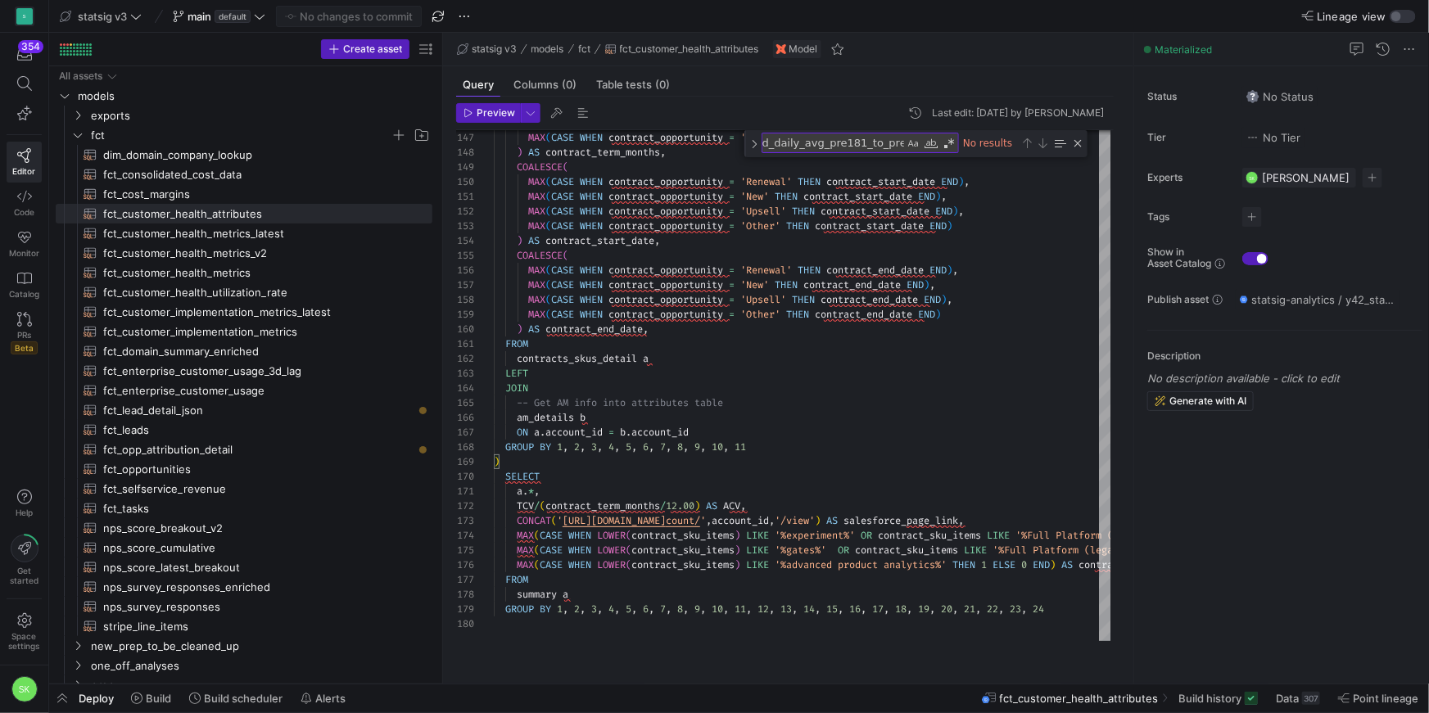
drag, startPoint x: 440, startPoint y: 262, endPoint x: 458, endPoint y: 263, distance: 17.2
click at [458, 263] on as-split "Create asset Drag here to set row groups Drag here to set column labels Group 1…" at bounding box center [739, 358] width 1380 height 651
click at [1081, 150] on div "Close (Escape)" at bounding box center [1077, 143] width 13 height 13
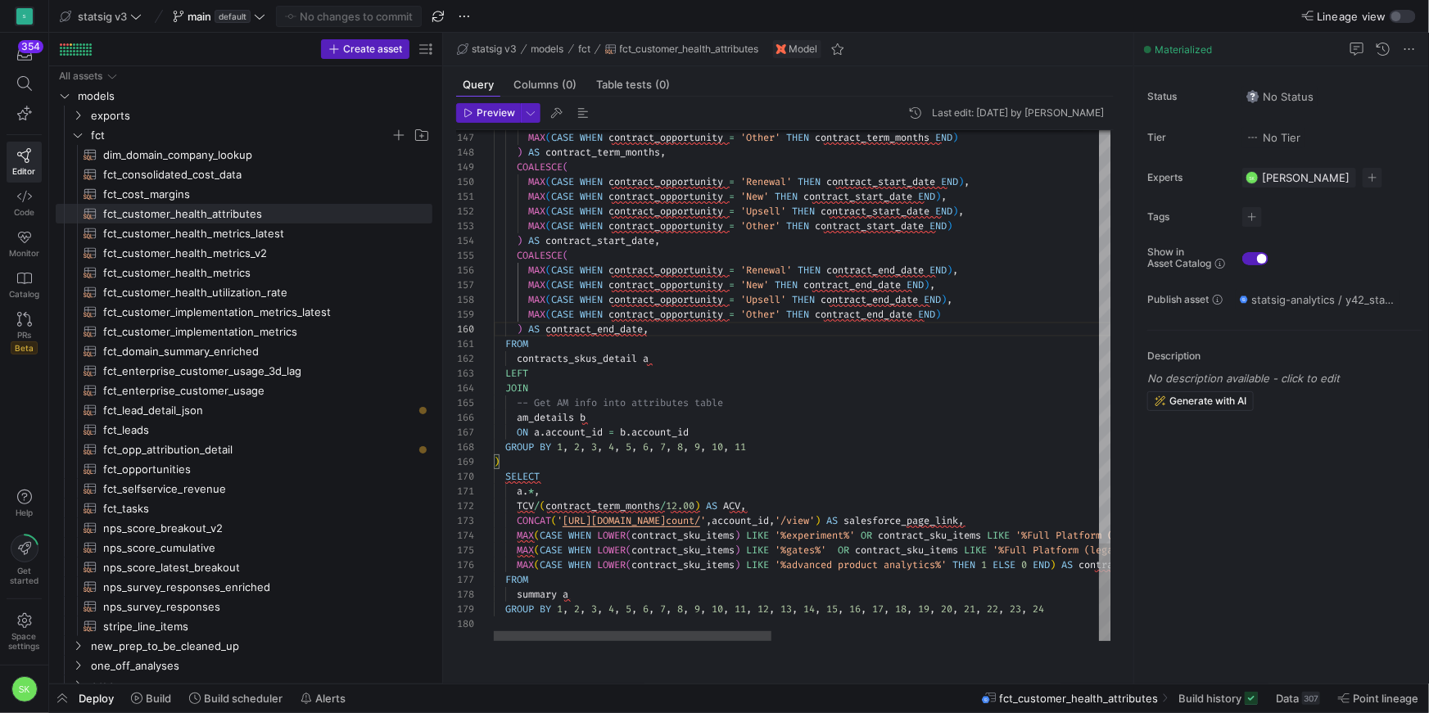
type textarea "FROM contracts_skus_detail a LEFT JOIN -- Get AM info into attributes table am_…"
